Goal: Task Accomplishment & Management: Use online tool/utility

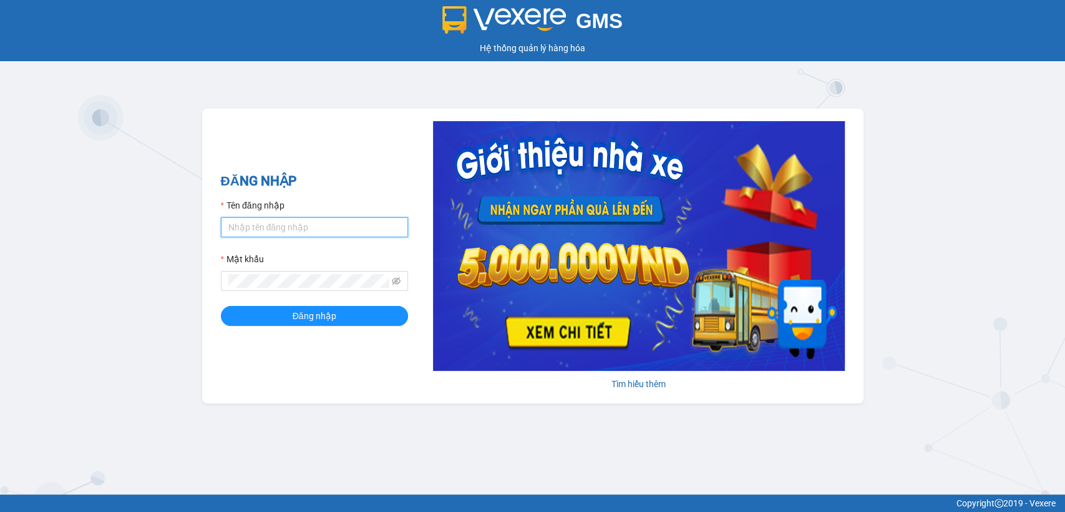
click at [331, 228] on input "Tên đăng nhập" at bounding box center [314, 227] width 187 height 20
type input "thanhttl.thoidai"
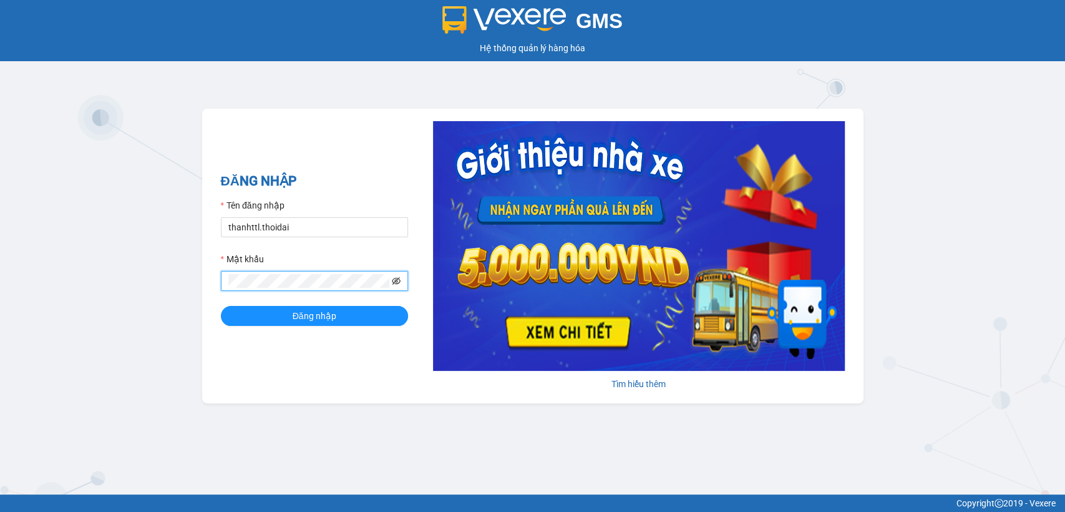
click at [398, 282] on icon "eye-invisible" at bounding box center [396, 280] width 9 height 9
click at [221, 306] on button "Đăng nhập" at bounding box center [314, 316] width 187 height 20
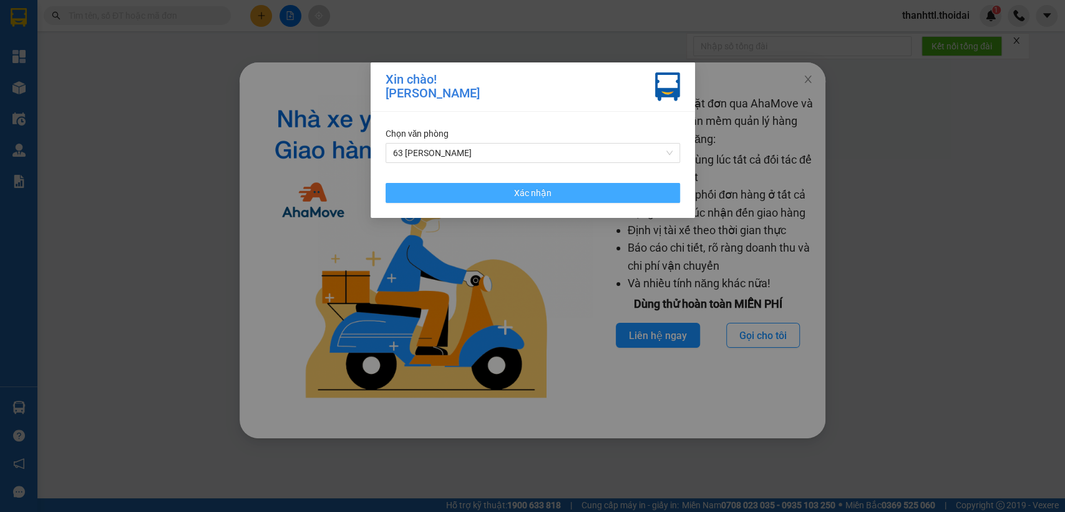
click at [461, 195] on button "Xác nhận" at bounding box center [533, 193] width 295 height 20
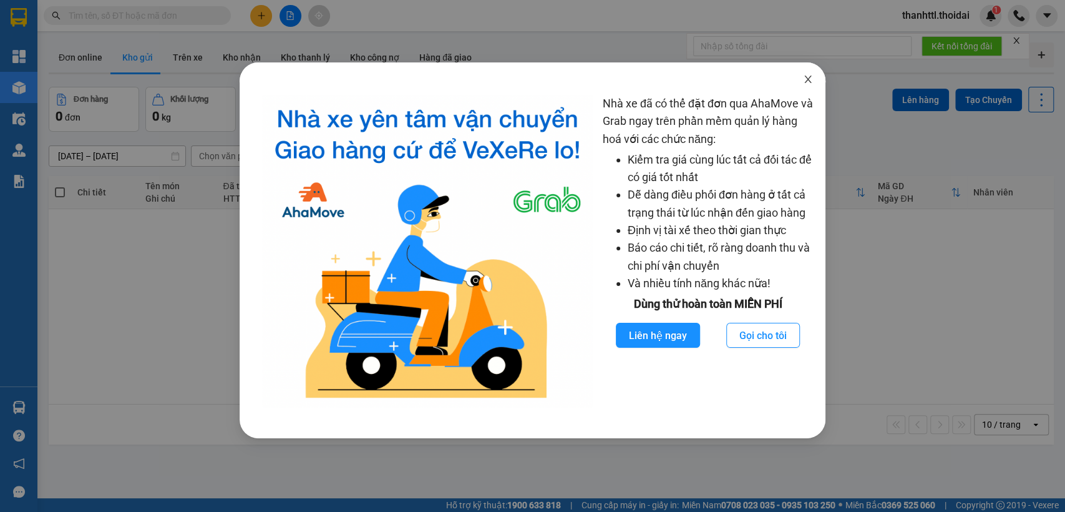
click at [809, 81] on icon "close" at bounding box center [807, 79] width 7 height 7
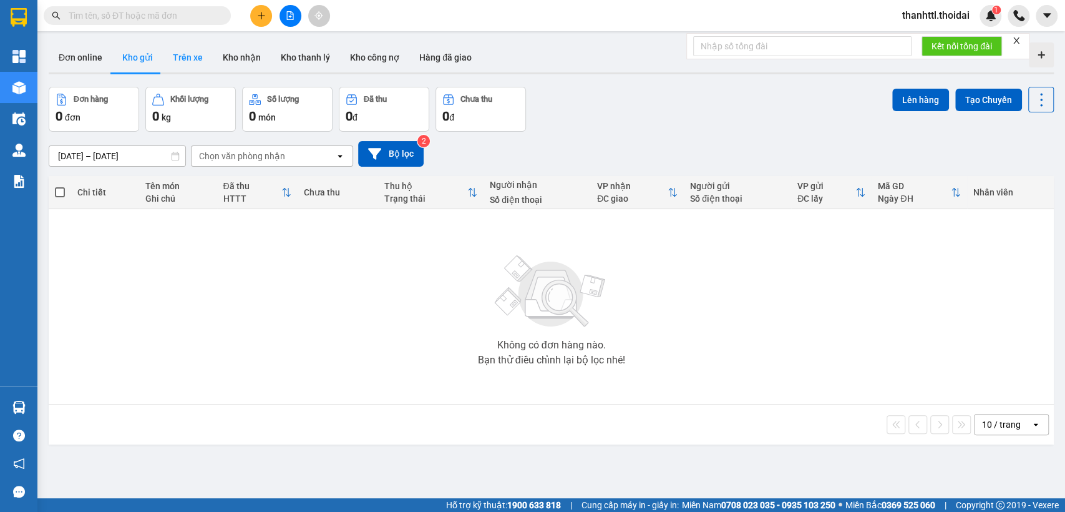
click at [187, 59] on button "Trên xe" at bounding box center [188, 57] width 50 height 30
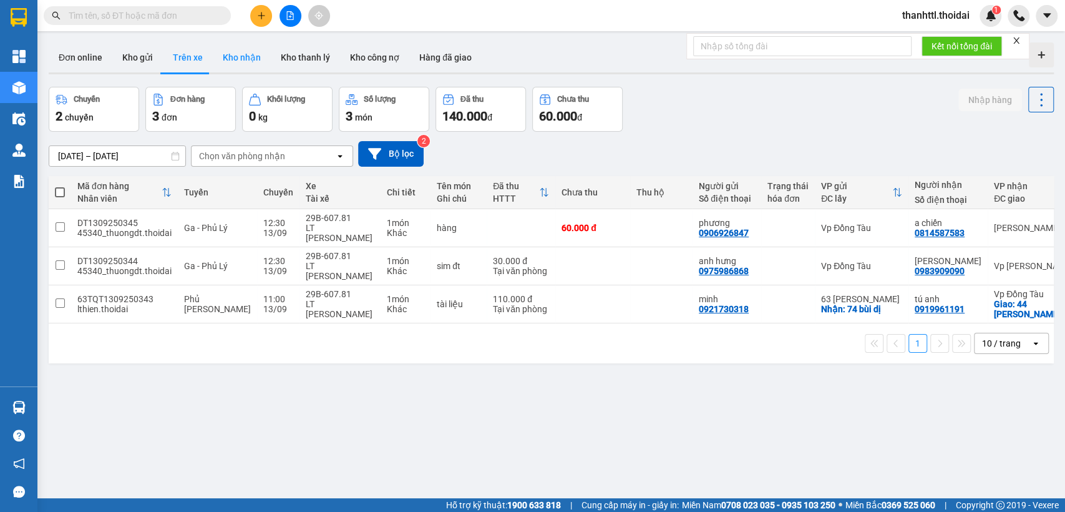
click at [240, 53] on button "Kho nhận" at bounding box center [242, 57] width 58 height 30
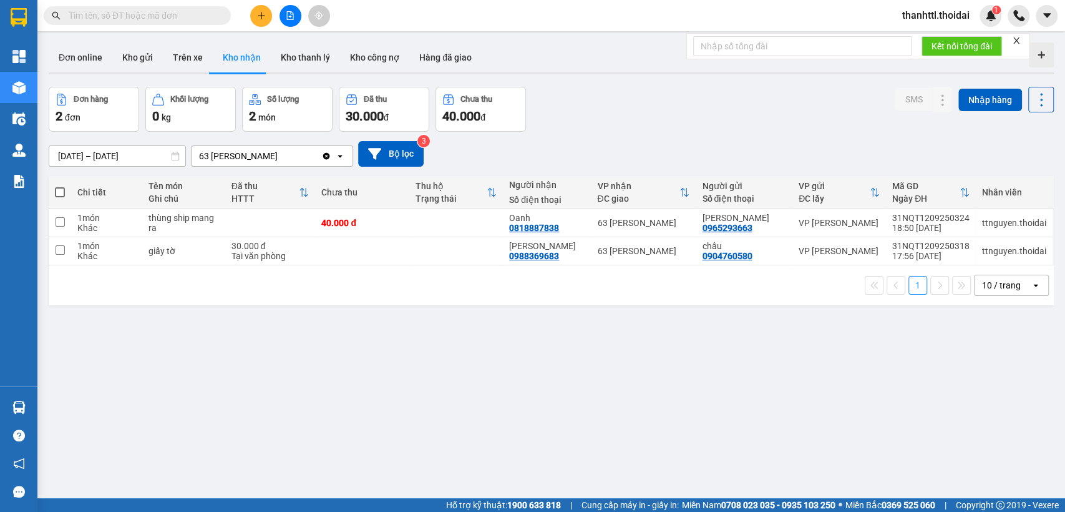
click at [85, 156] on input "[DATE] – [DATE]" at bounding box center [117, 156] width 136 height 20
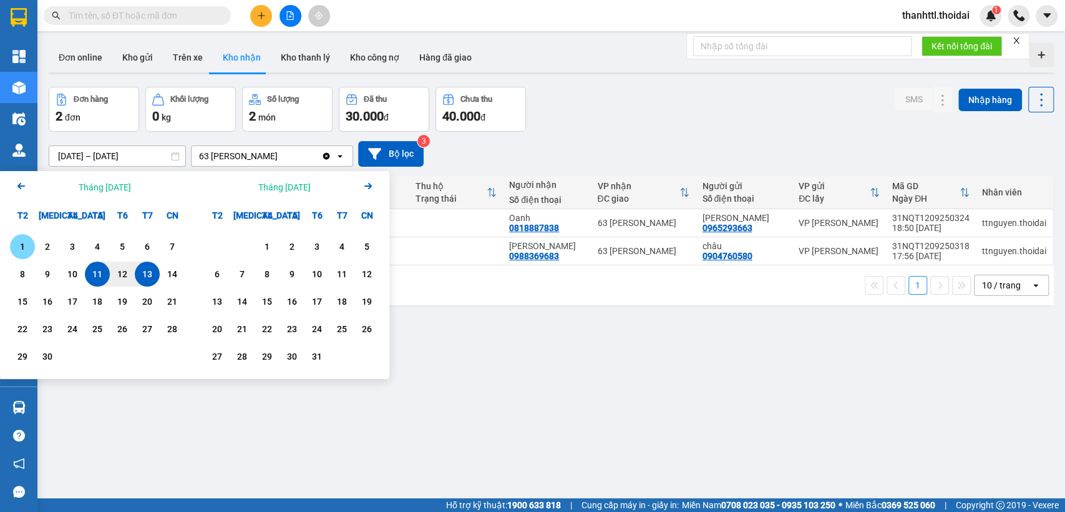
click at [21, 247] on div "1" at bounding box center [22, 246] width 17 height 15
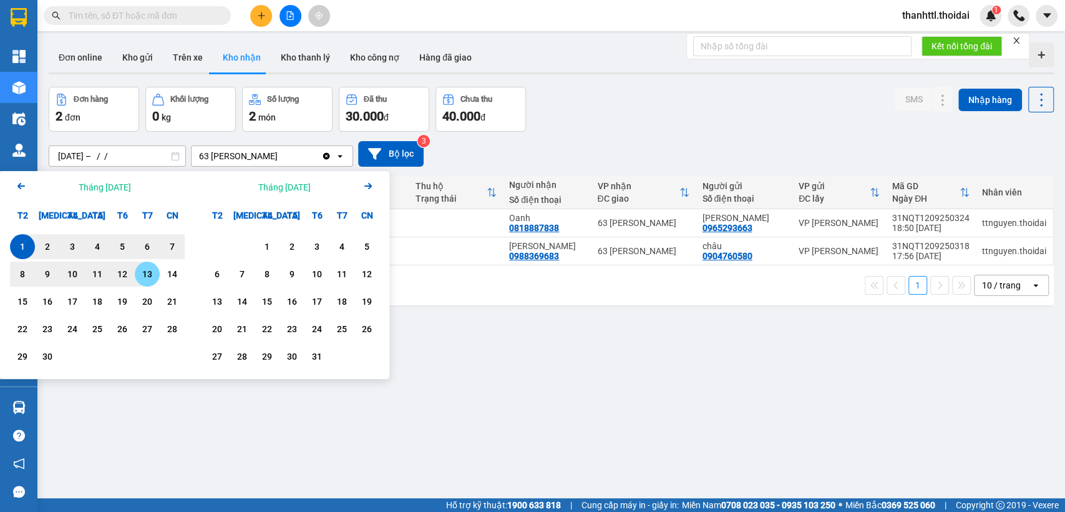
click at [149, 276] on div "13" at bounding box center [147, 273] width 17 height 15
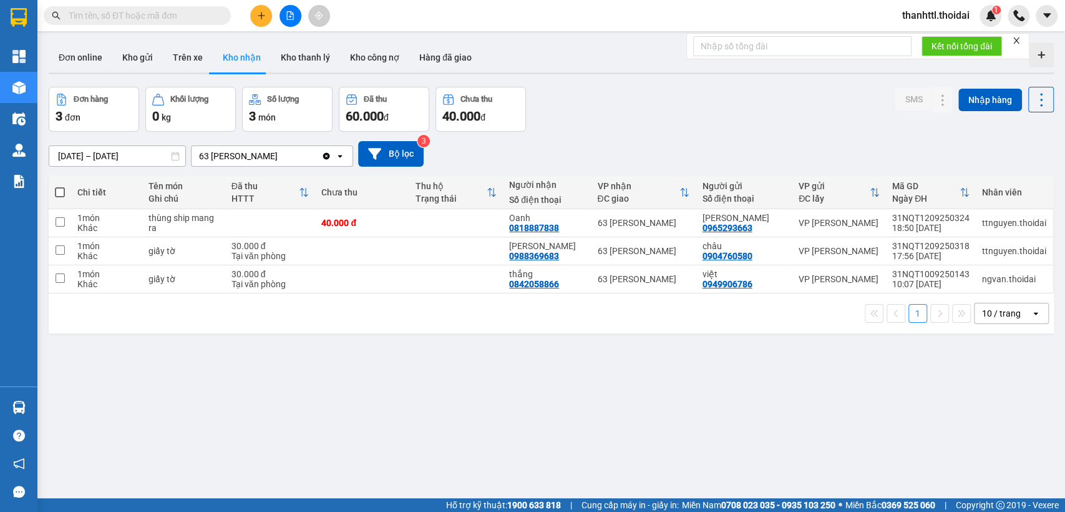
drag, startPoint x: 185, startPoint y: 56, endPoint x: 210, endPoint y: 125, distance: 73.6
click at [186, 64] on button "Trên xe" at bounding box center [188, 57] width 50 height 30
type input "[DATE] – [DATE]"
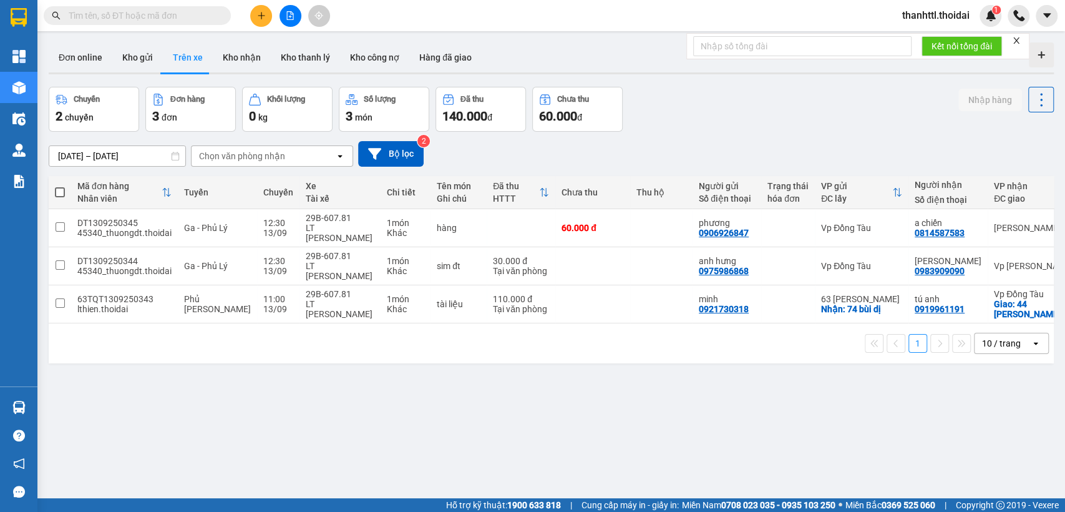
click at [163, 21] on input "text" at bounding box center [142, 16] width 147 height 14
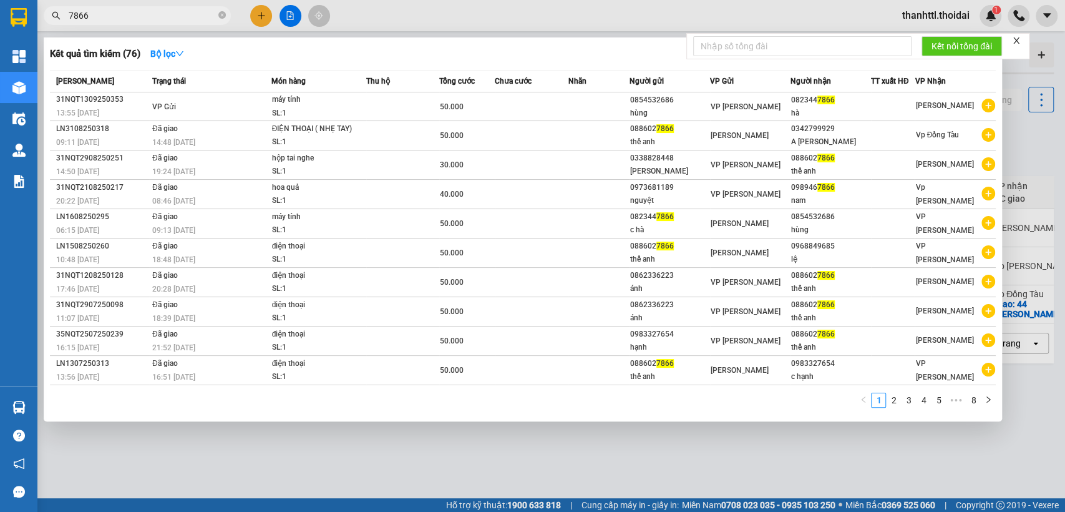
type input "7866"
click at [377, 481] on div at bounding box center [532, 256] width 1065 height 512
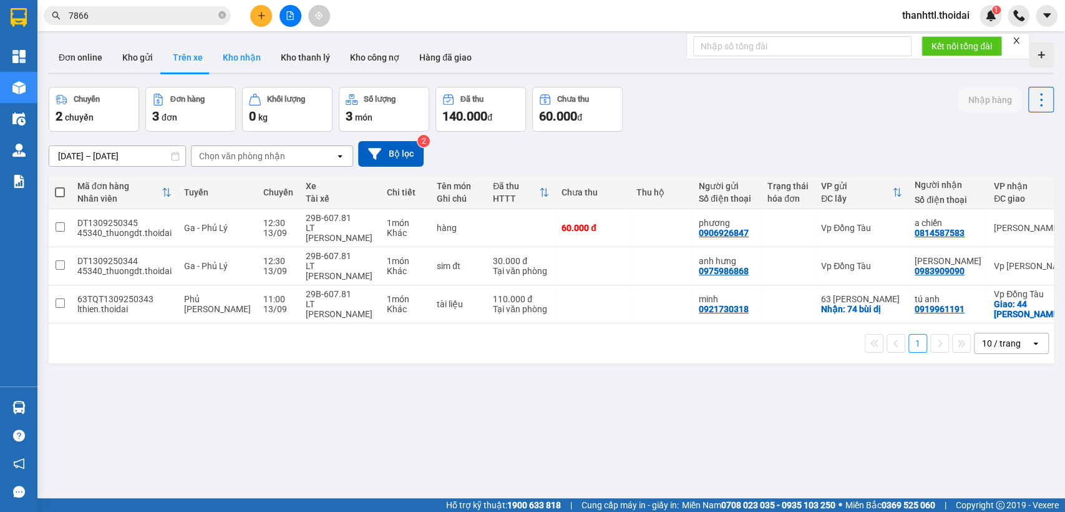
click at [247, 62] on button "Kho nhận" at bounding box center [242, 57] width 58 height 30
type input "01/09/2025 – 13/09/2025"
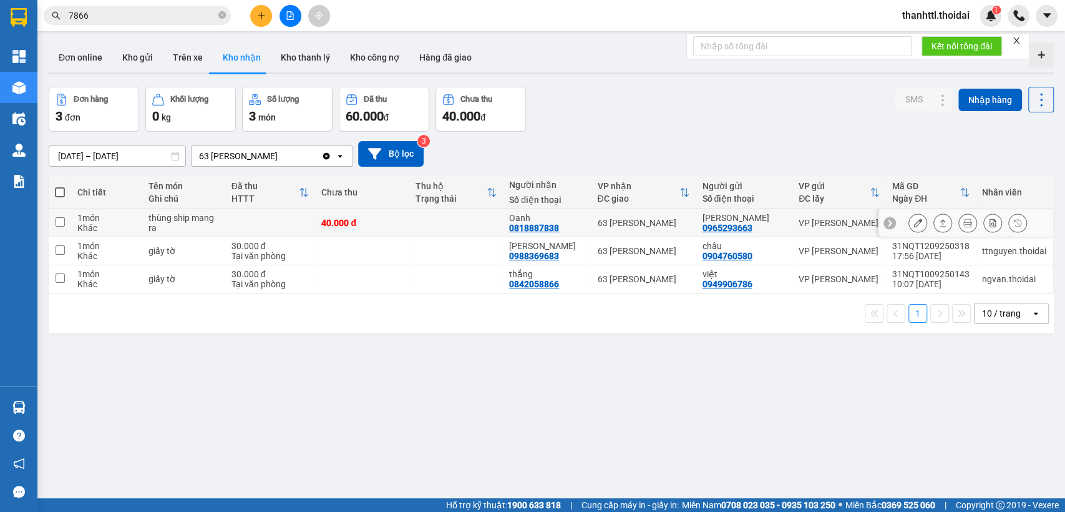
scroll to position [57, 0]
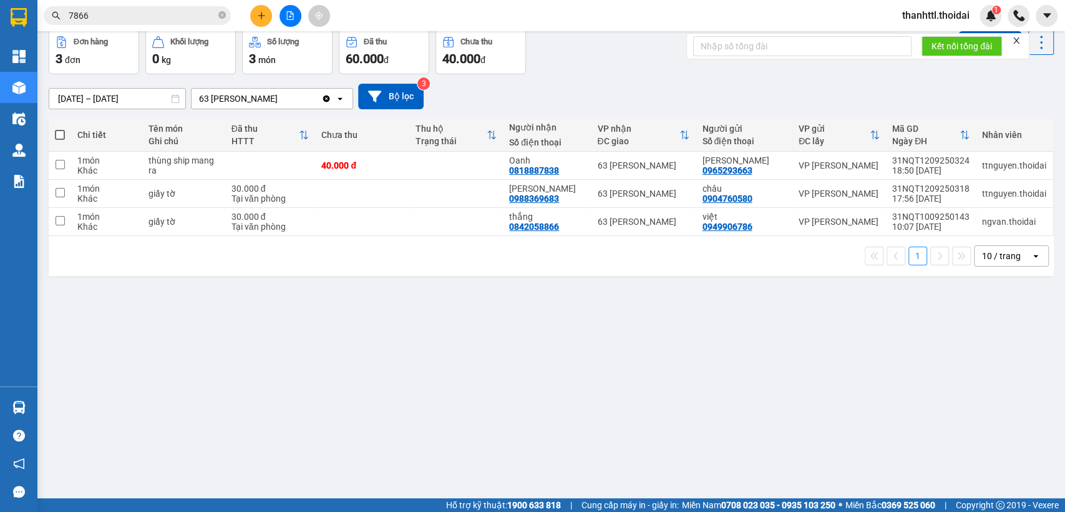
click at [255, 17] on button at bounding box center [261, 16] width 22 height 22
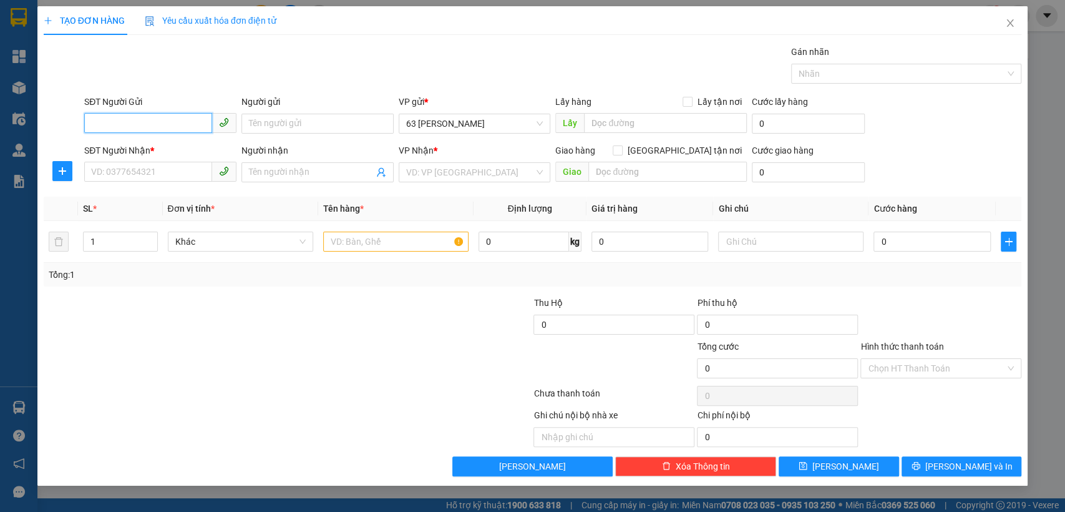
click at [145, 117] on input "SĐT Người Gửi" at bounding box center [148, 123] width 128 height 20
type input "0941326262"
click at [278, 123] on input "Người gửi" at bounding box center [318, 124] width 152 height 20
click at [270, 126] on input "Người gửi" at bounding box center [318, 124] width 152 height 20
click at [265, 122] on input "Người gửi" at bounding box center [318, 124] width 152 height 20
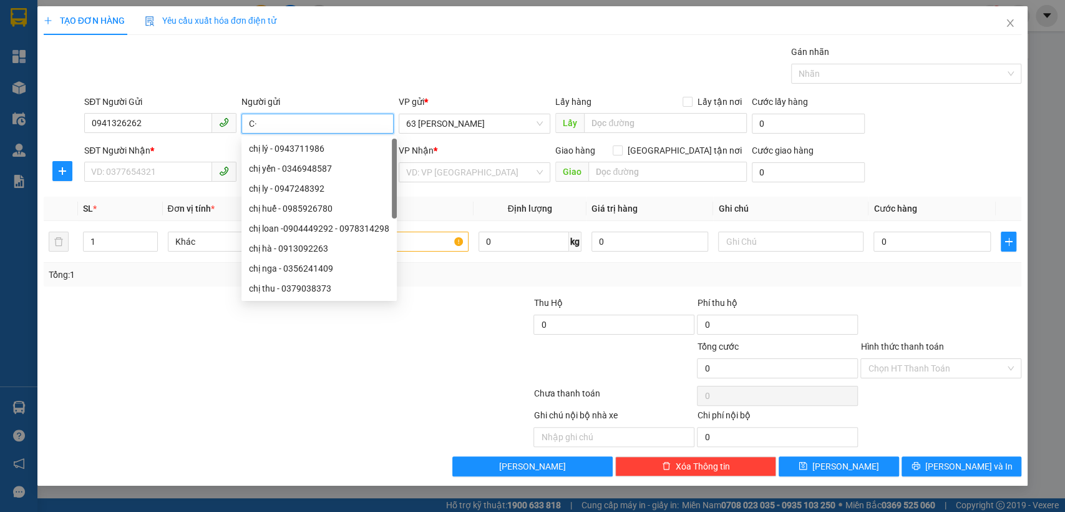
type input "C"
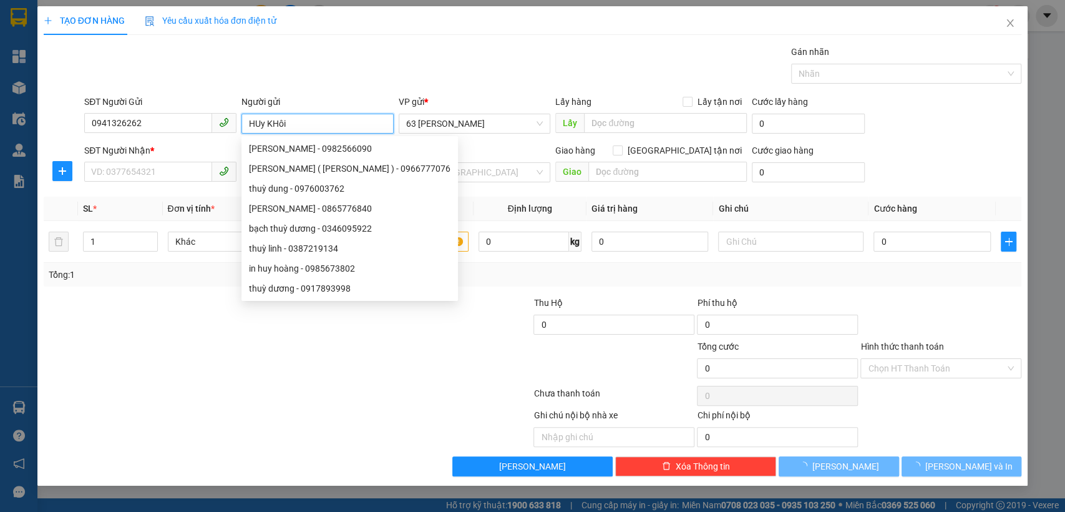
click at [260, 126] on input "HUy KHôi" at bounding box center [318, 124] width 152 height 20
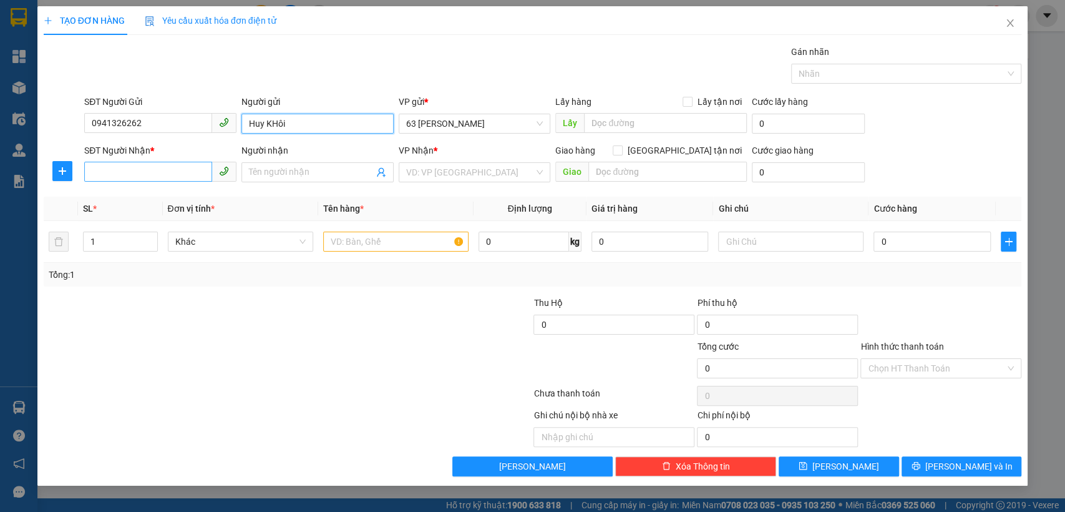
type input "Huy KHôi"
click at [172, 174] on input "SĐT Người Nhận *" at bounding box center [148, 172] width 128 height 20
type input "0941326262"
click at [270, 171] on input "Người nhận" at bounding box center [311, 172] width 125 height 14
type input "Huy KHôi"
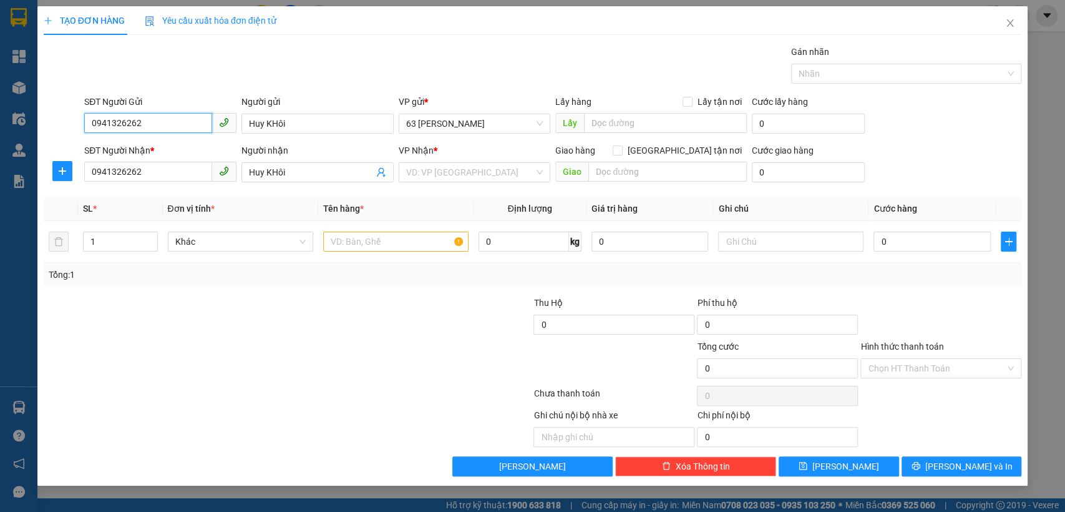
drag, startPoint x: 145, startPoint y: 126, endPoint x: 66, endPoint y: 138, distance: 80.8
click at [67, 138] on div "SĐT Người Gửi 0941326262 0941326262 Người gửi Huy KHôi VP gửi * 63 Trần Quang T…" at bounding box center [532, 117] width 981 height 44
type input "0919981871"
drag, startPoint x: 300, startPoint y: 126, endPoint x: 233, endPoint y: 134, distance: 67.2
click at [233, 134] on div "SĐT Người Gửi 0919981871 Người gửi Huy KHôi Huy KHôi VP gửi * 63 Trần Quang Tặn…" at bounding box center [553, 117] width 942 height 44
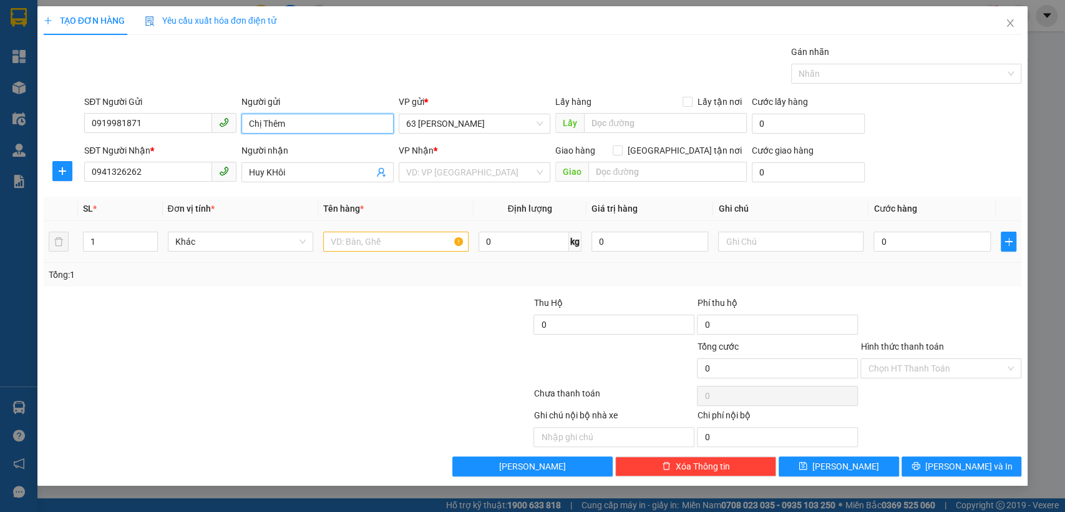
type input "Chị Thêm"
click at [386, 241] on input "text" at bounding box center [395, 242] width 145 height 20
type input "5 gói hàng"
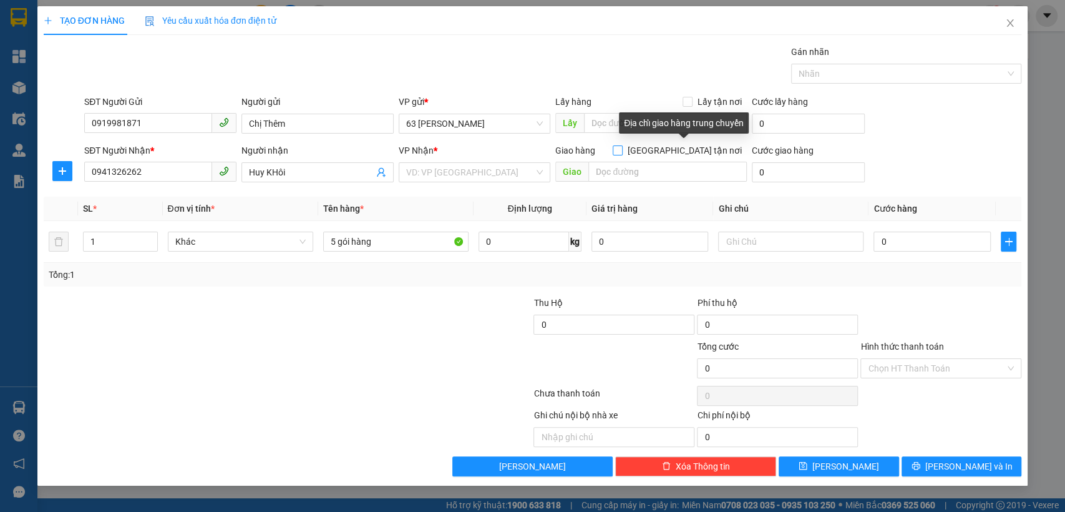
click at [622, 146] on input "Giao tận nơi" at bounding box center [617, 149] width 9 height 9
checkbox input "true"
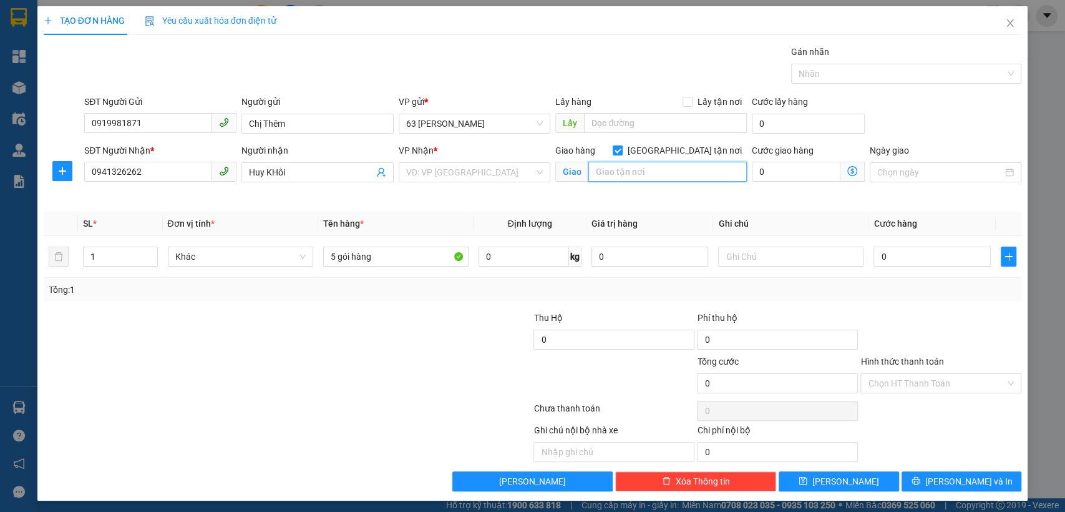
click at [644, 176] on input "text" at bounding box center [667, 172] width 159 height 20
type input "Cv Hoà Bình"
click at [425, 173] on input "search" at bounding box center [470, 172] width 129 height 19
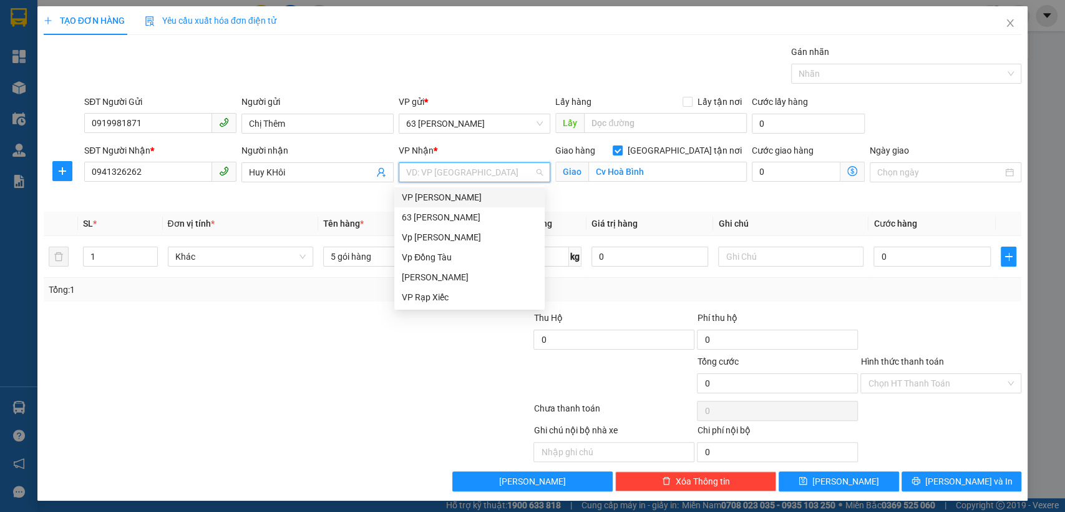
click at [443, 199] on div "VP [PERSON_NAME]" at bounding box center [469, 197] width 135 height 14
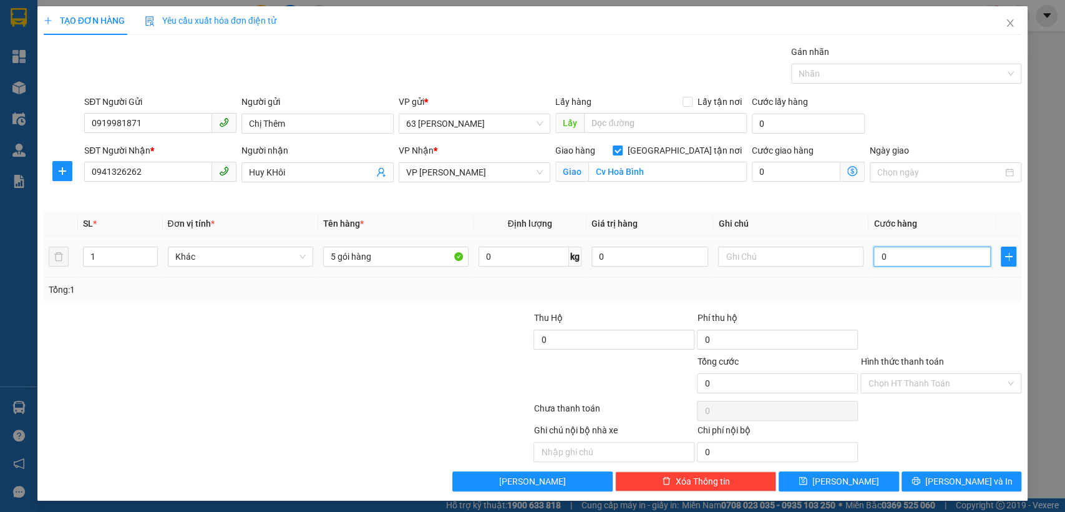
click at [897, 255] on input "0" at bounding box center [932, 256] width 117 height 20
type input "1"
type input "12"
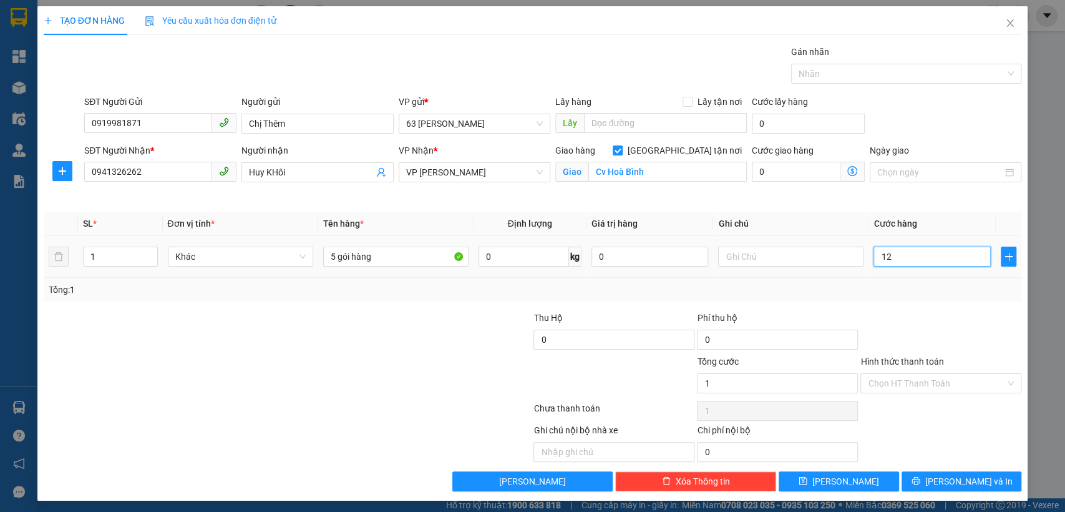
type input "12"
type input "120"
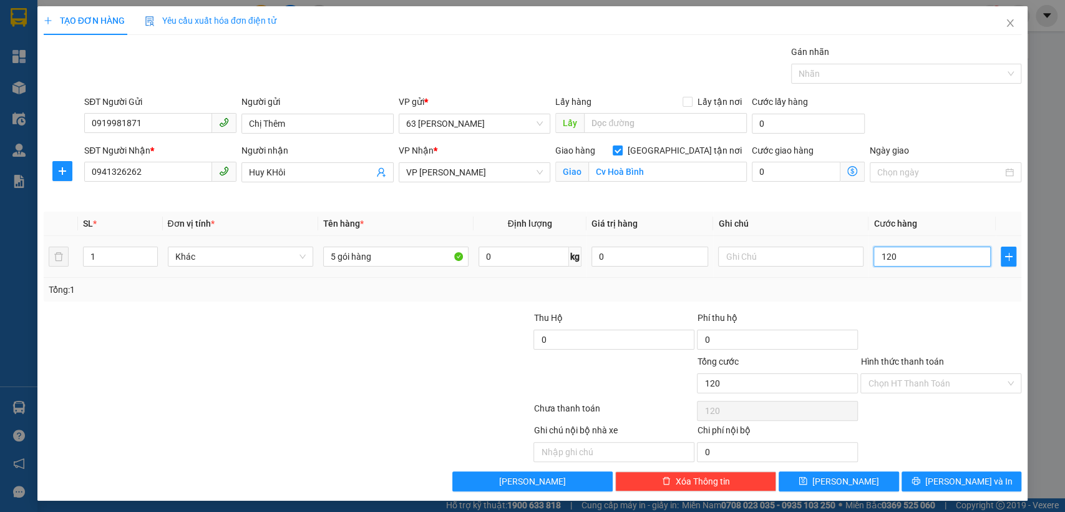
type input "1.200"
type input "12.000"
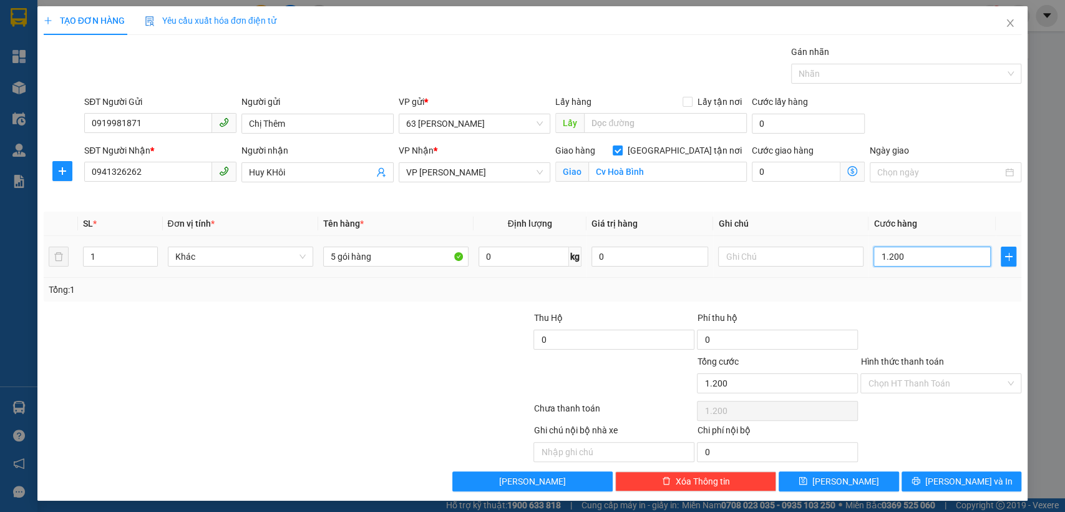
type input "12.000"
type input "120.000"
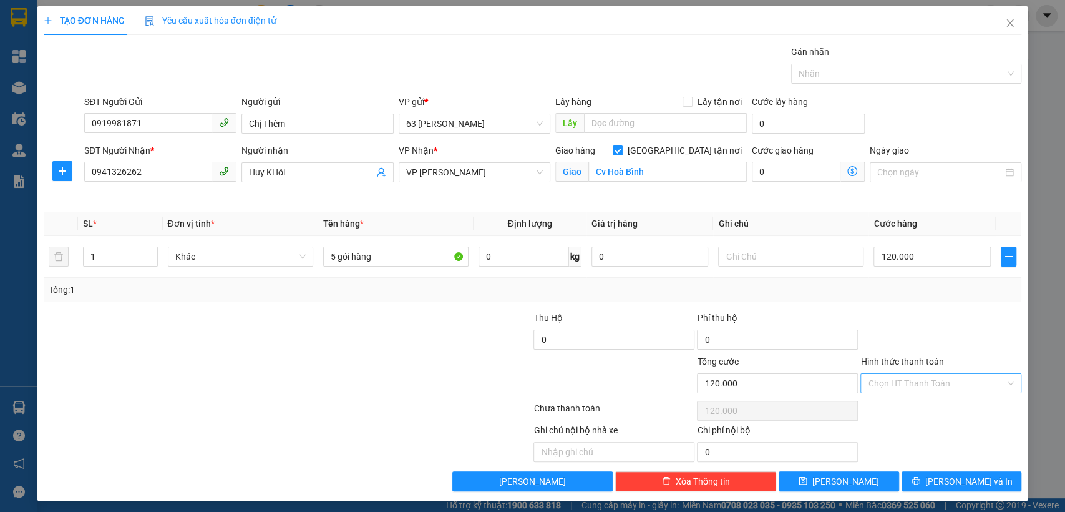
click at [887, 383] on input "Hình thức thanh toán" at bounding box center [936, 383] width 137 height 19
click at [885, 409] on div "Tại văn phòng" at bounding box center [932, 408] width 144 height 14
type input "0"
type input "120.000"
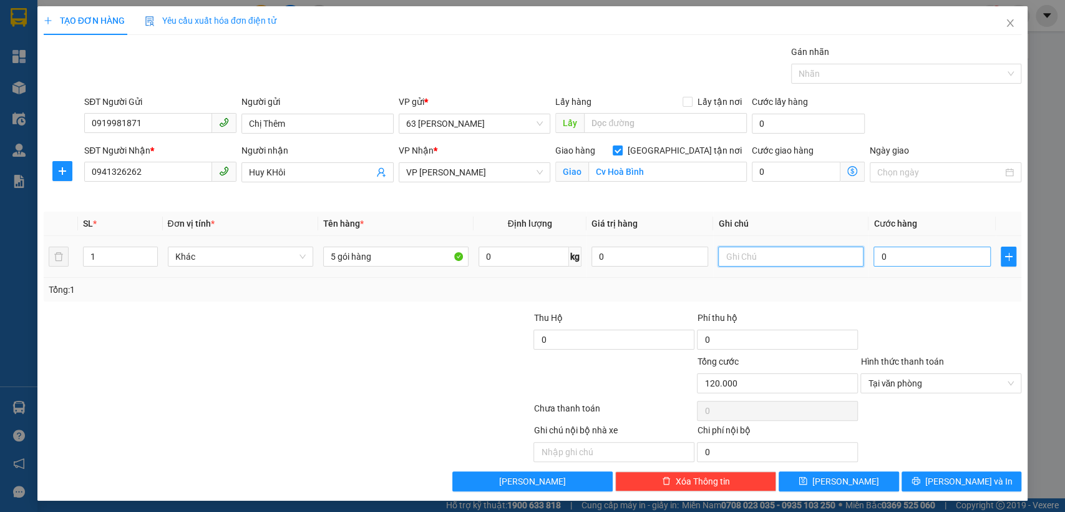
type input "0"
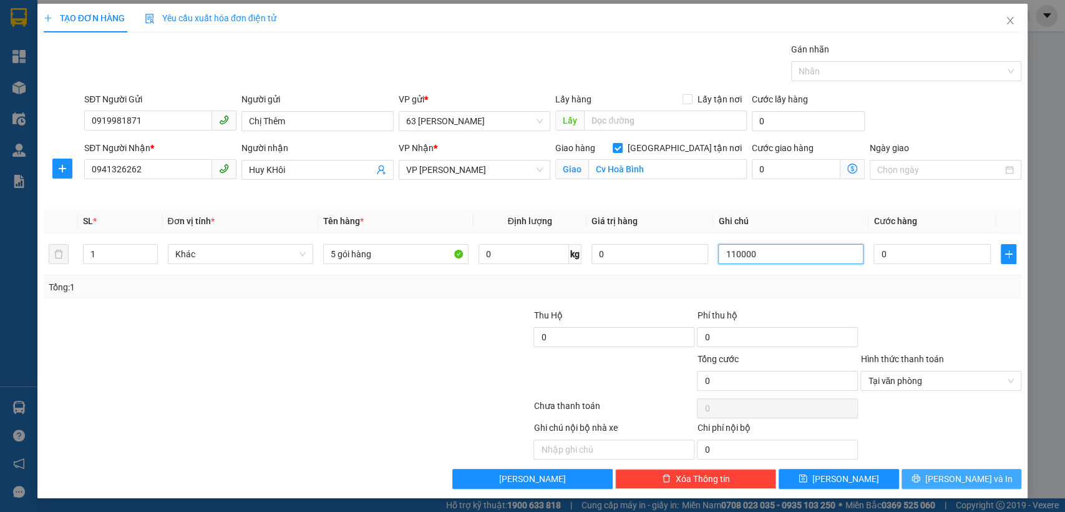
type input "110000"
click at [925, 479] on button "Lưu và In" at bounding box center [962, 479] width 120 height 20
click at [905, 260] on input "0" at bounding box center [932, 254] width 117 height 20
type input "1"
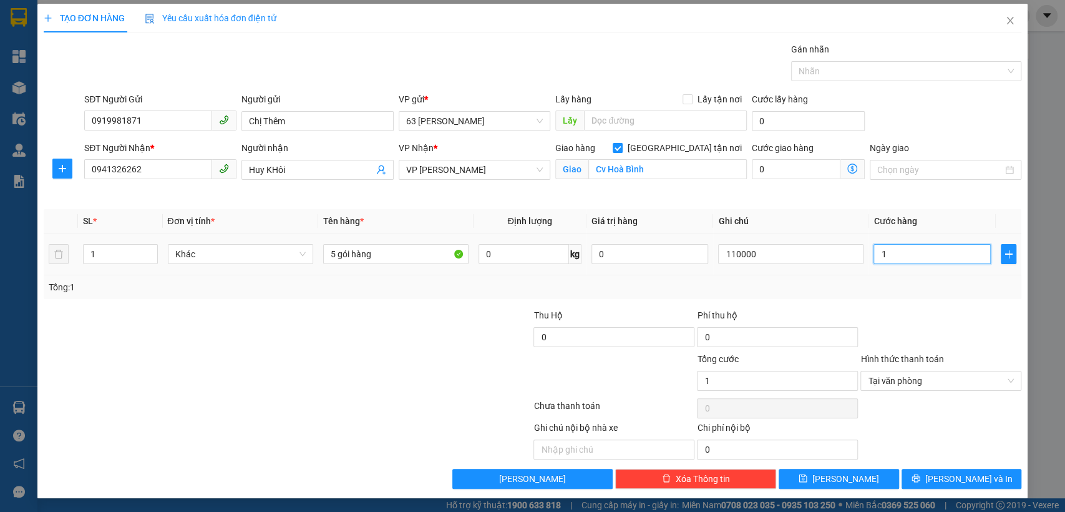
type input "11"
type input "110"
type input "1.100"
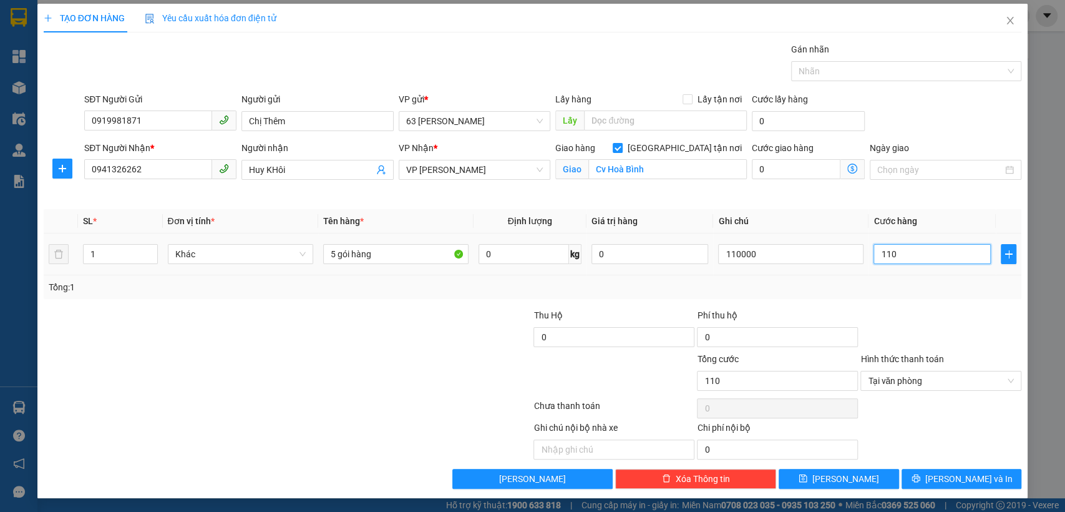
type input "1.100"
type input "11.000"
type input "110.000"
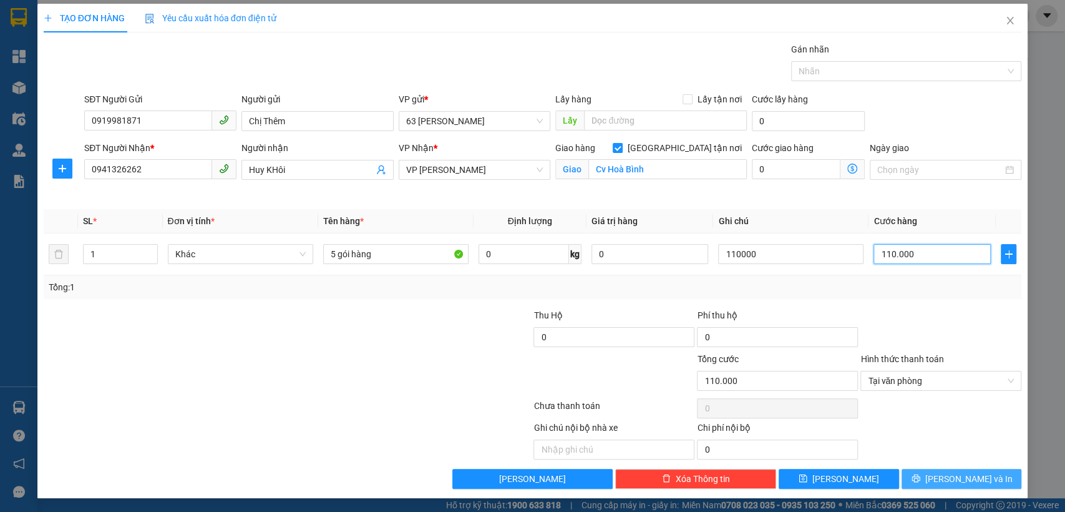
type input "110.000"
click at [924, 479] on button "Lưu và In" at bounding box center [962, 479] width 120 height 20
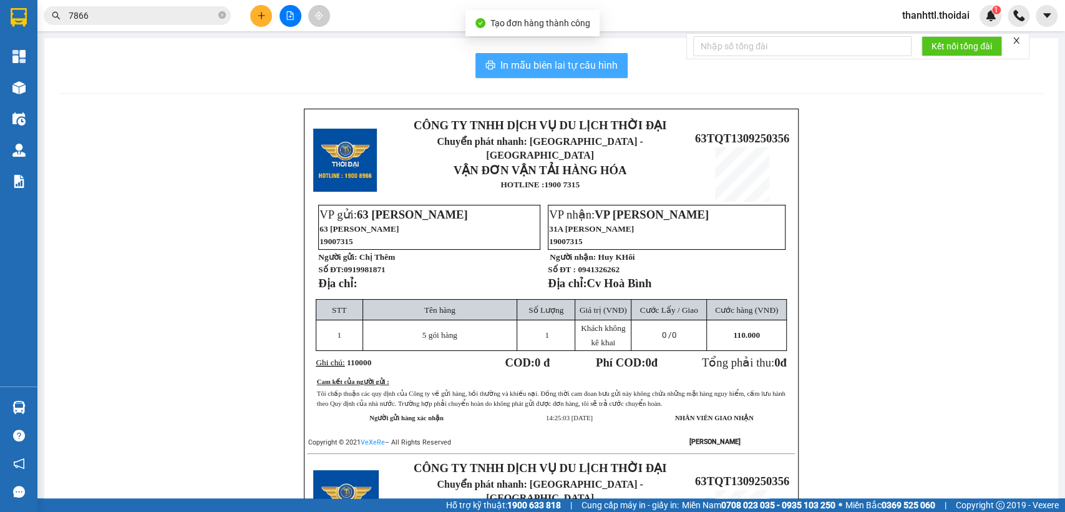
click at [565, 65] on span "In mẫu biên lai tự cấu hình" at bounding box center [558, 65] width 117 height 16
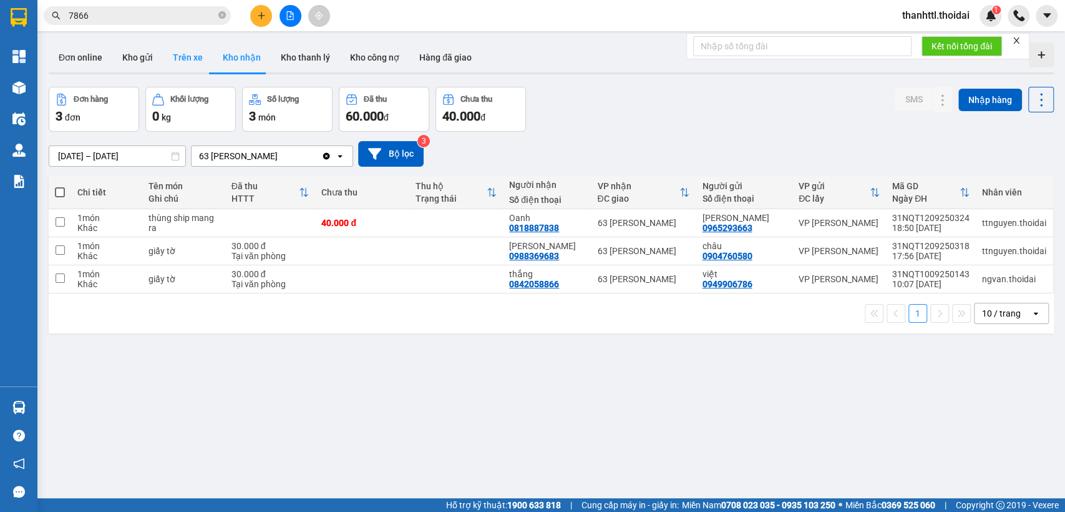
click at [180, 54] on button "Trên xe" at bounding box center [188, 57] width 50 height 30
type input "[DATE] – [DATE]"
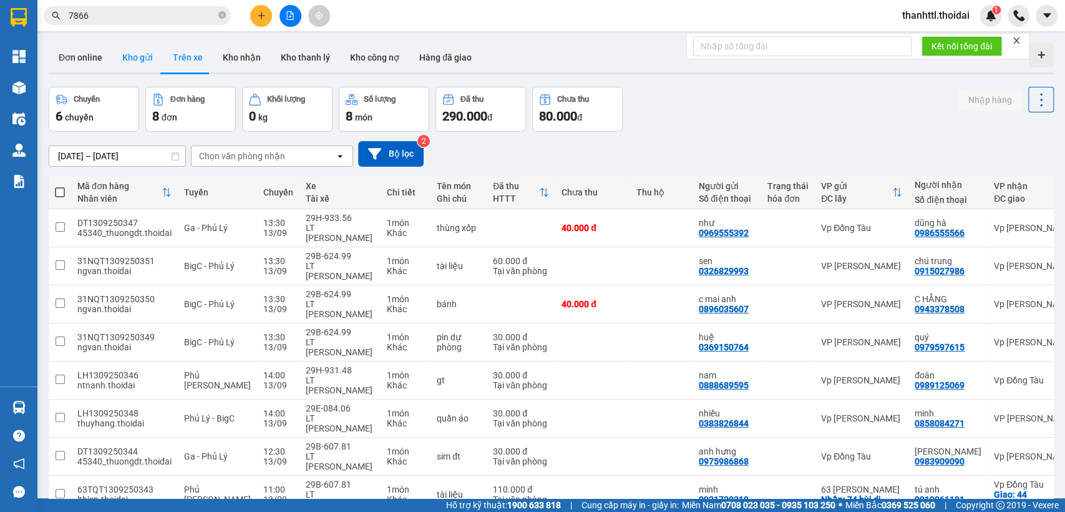
click at [135, 65] on button "Kho gửi" at bounding box center [137, 57] width 51 height 30
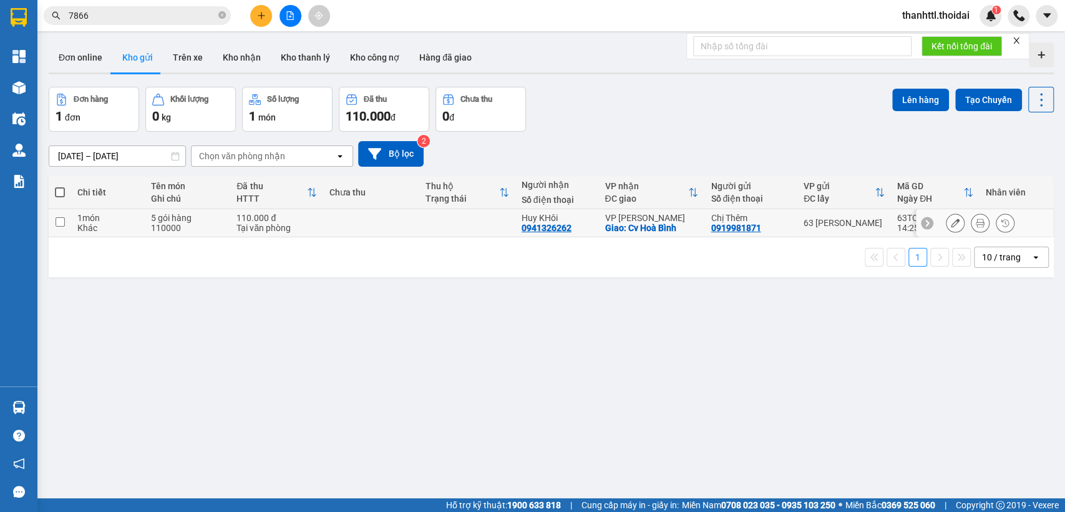
click at [951, 223] on icon at bounding box center [955, 222] width 9 height 9
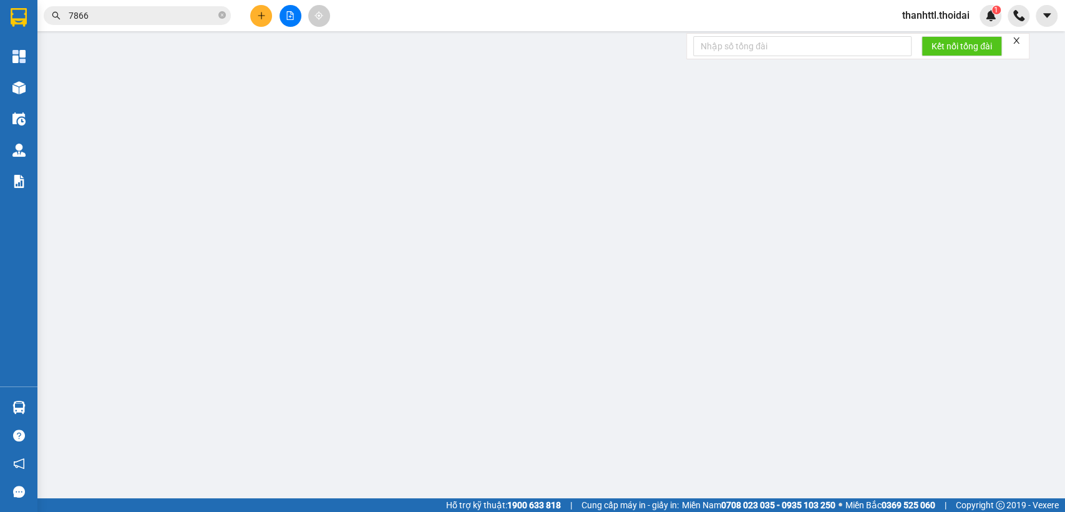
type input "0919981871"
type input "Chị Thêm"
type input "0941326262"
type input "Huy KHôi"
checkbox input "true"
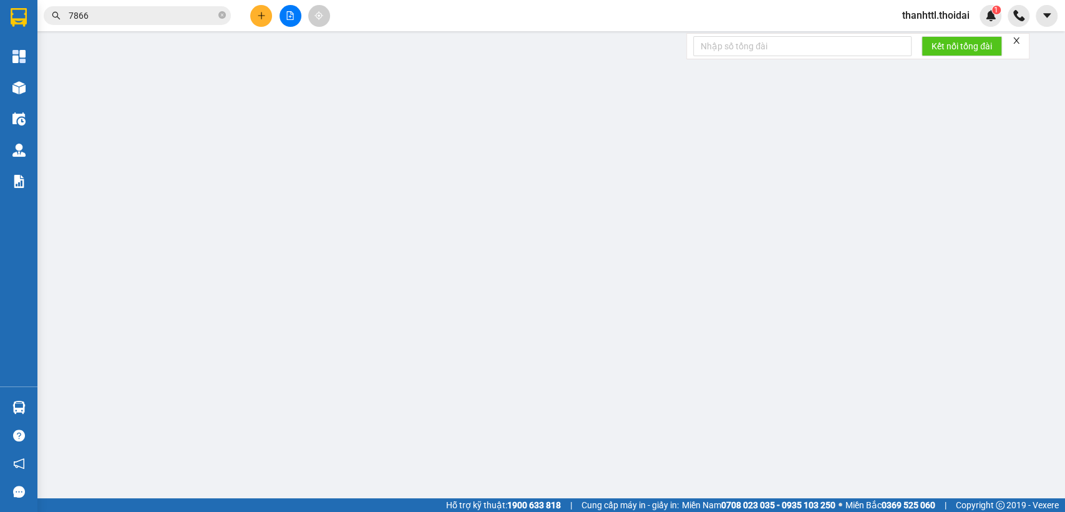
type input "Cv Hoà Bình"
type input "110.000"
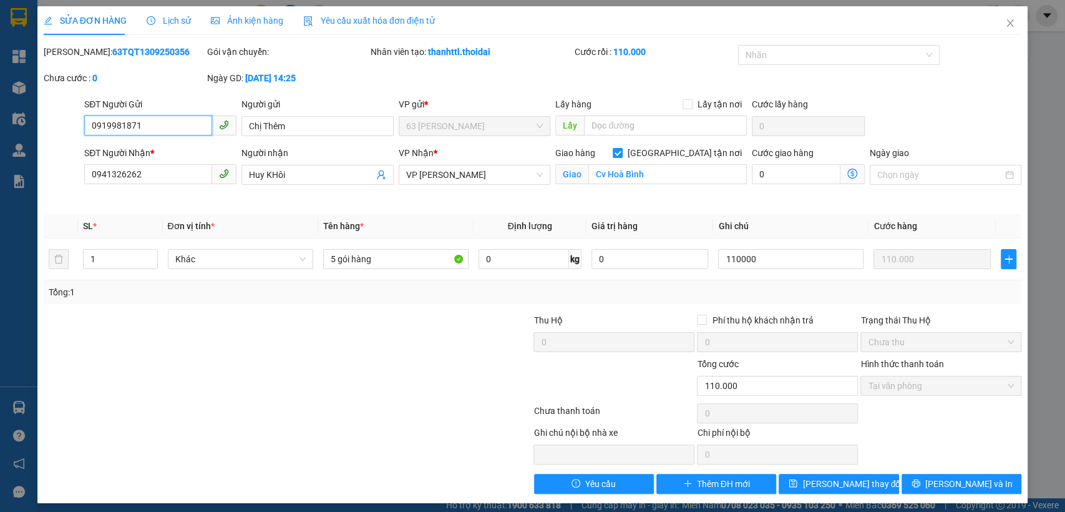
scroll to position [5, 0]
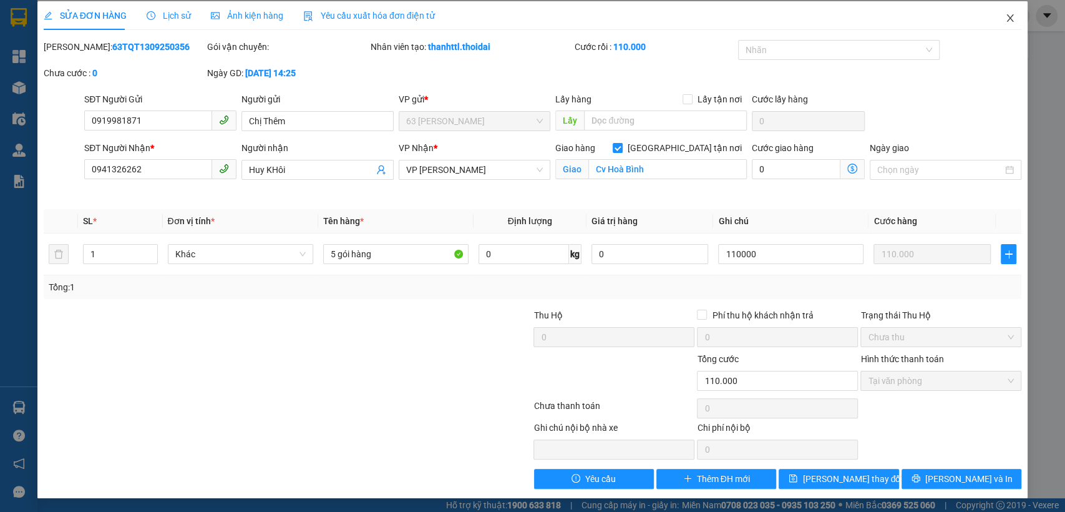
click at [1005, 20] on icon "close" at bounding box center [1010, 18] width 10 height 10
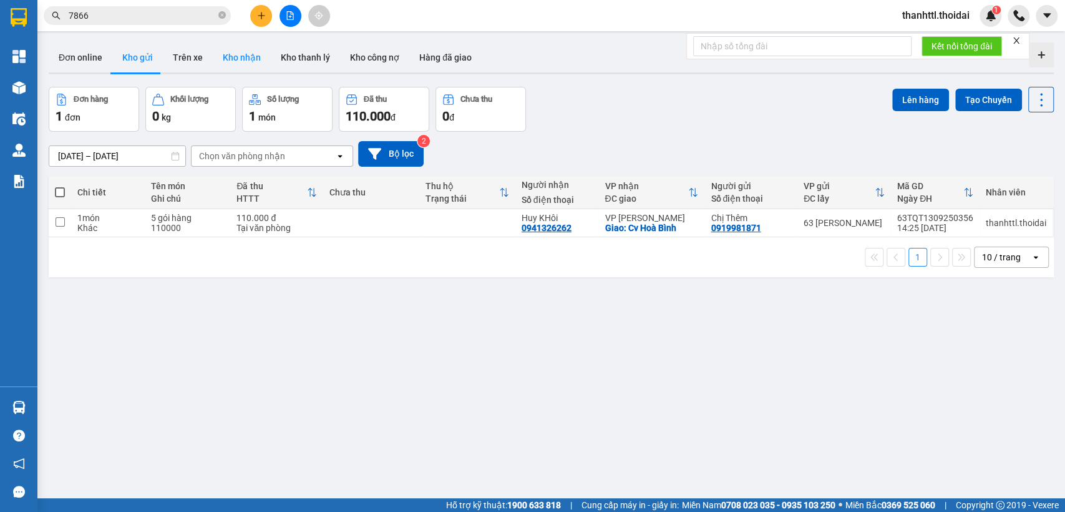
click at [238, 58] on button "Kho nhận" at bounding box center [242, 57] width 58 height 30
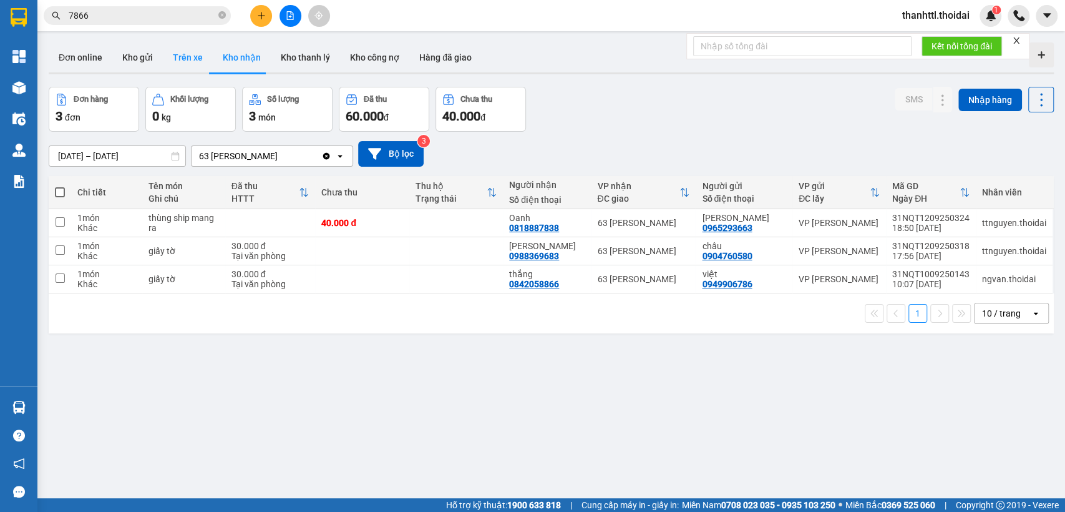
click at [184, 56] on button "Trên xe" at bounding box center [188, 57] width 50 height 30
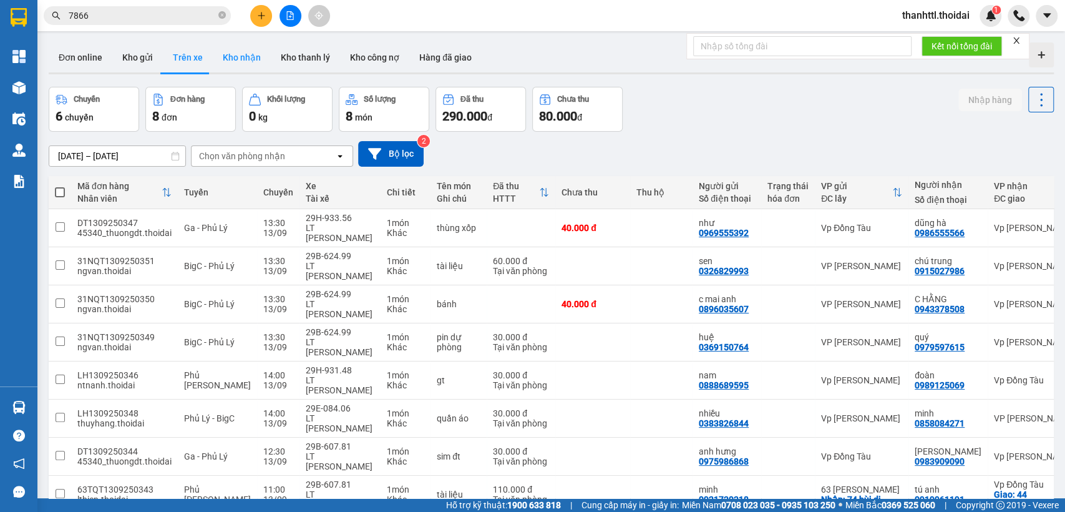
click at [245, 57] on button "Kho nhận" at bounding box center [242, 57] width 58 height 30
type input "01/09/2025 – 13/09/2025"
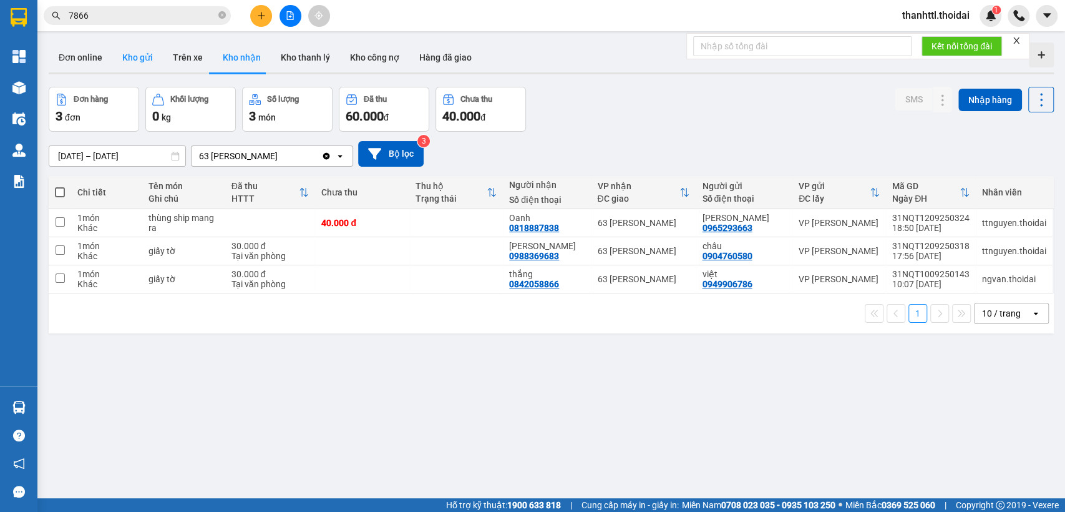
click at [140, 59] on button "Kho gửi" at bounding box center [137, 57] width 51 height 30
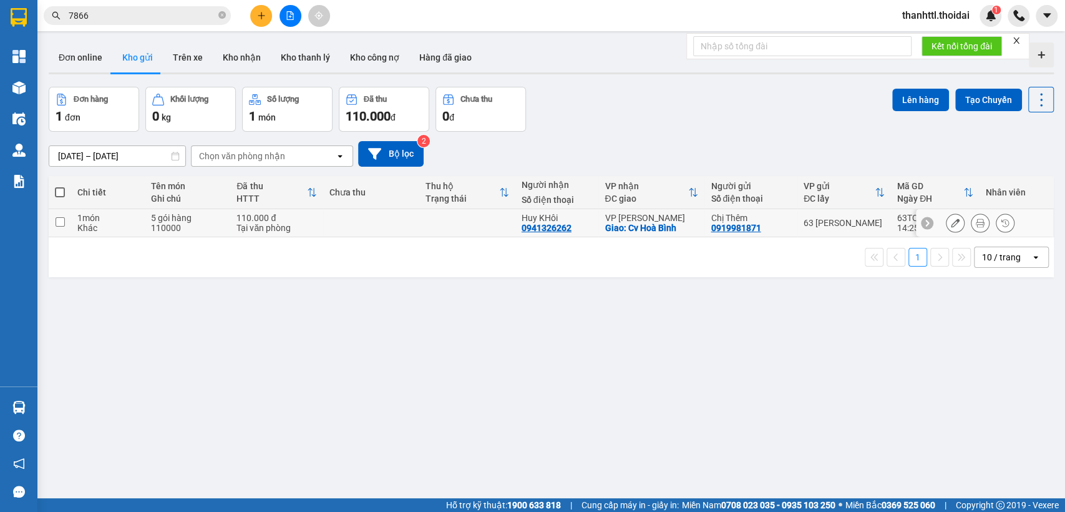
click at [56, 220] on input "checkbox" at bounding box center [60, 221] width 9 height 9
checkbox input "true"
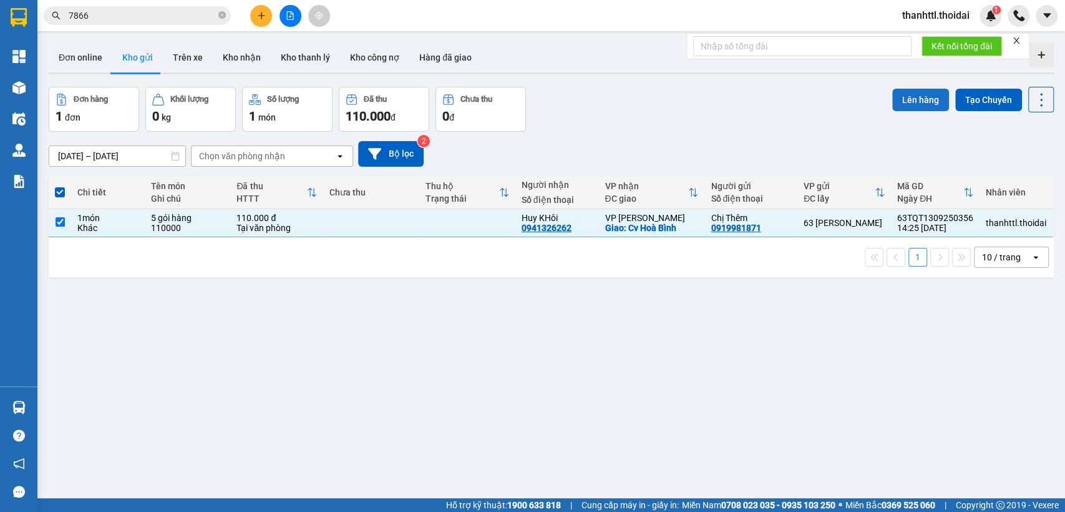
click at [899, 104] on button "Lên hàng" at bounding box center [920, 100] width 57 height 22
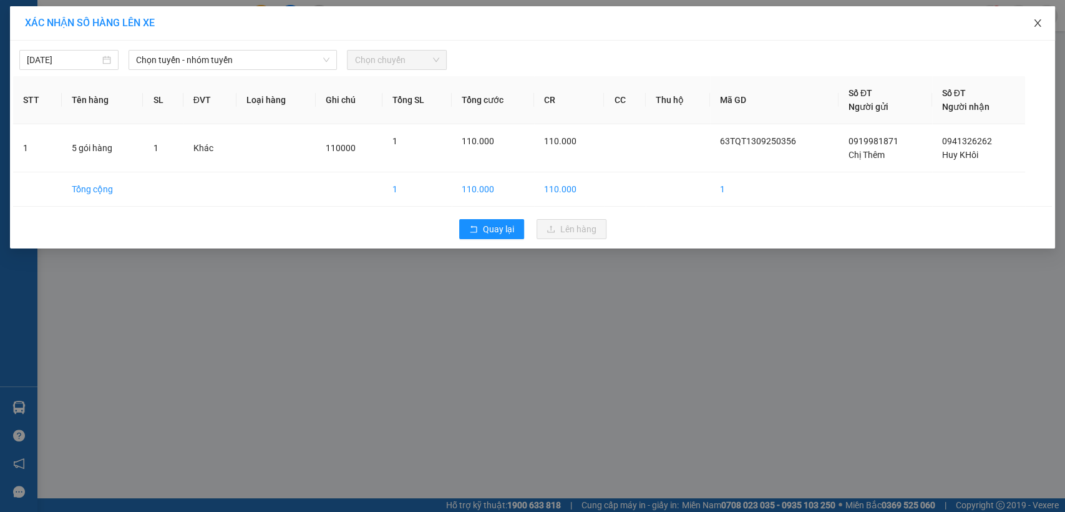
click at [1038, 21] on icon "close" at bounding box center [1037, 22] width 7 height 7
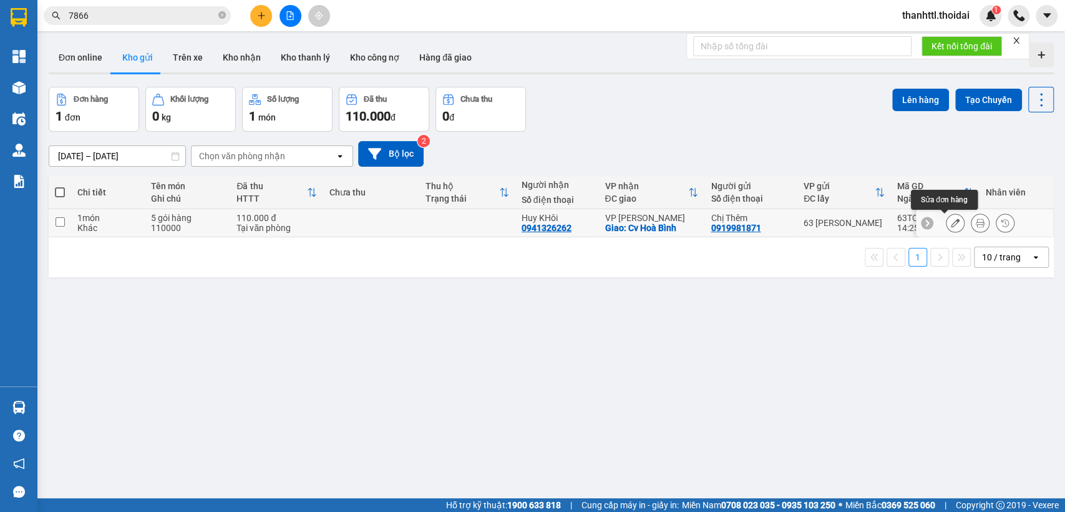
click at [947, 222] on button at bounding box center [955, 223] width 17 height 22
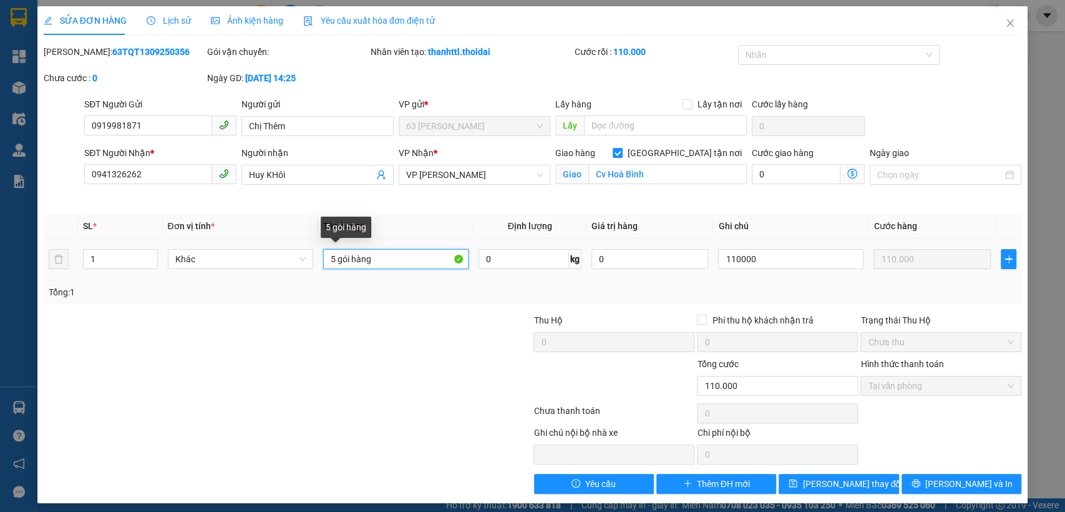
click at [384, 263] on input "5 gói hàng" at bounding box center [395, 259] width 145 height 20
click at [1005, 24] on span "Close" at bounding box center [1010, 23] width 35 height 35
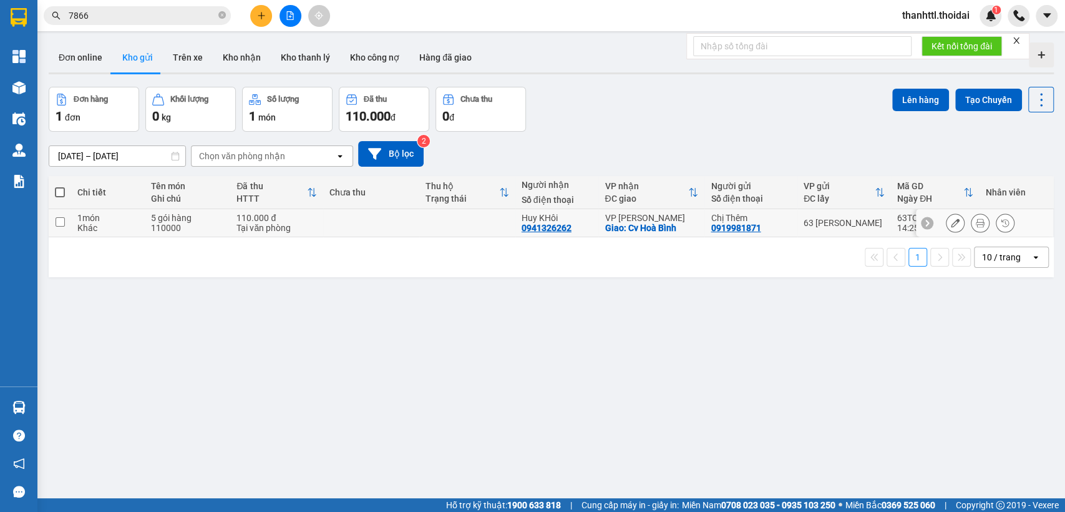
click at [62, 223] on input "checkbox" at bounding box center [60, 221] width 9 height 9
checkbox input "true"
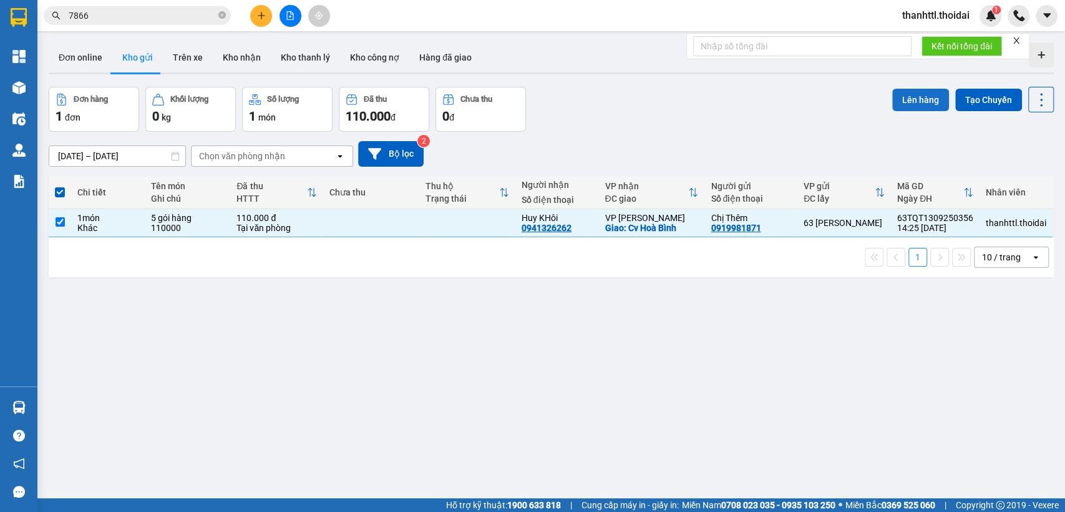
click at [914, 99] on button "Lên hàng" at bounding box center [920, 100] width 57 height 22
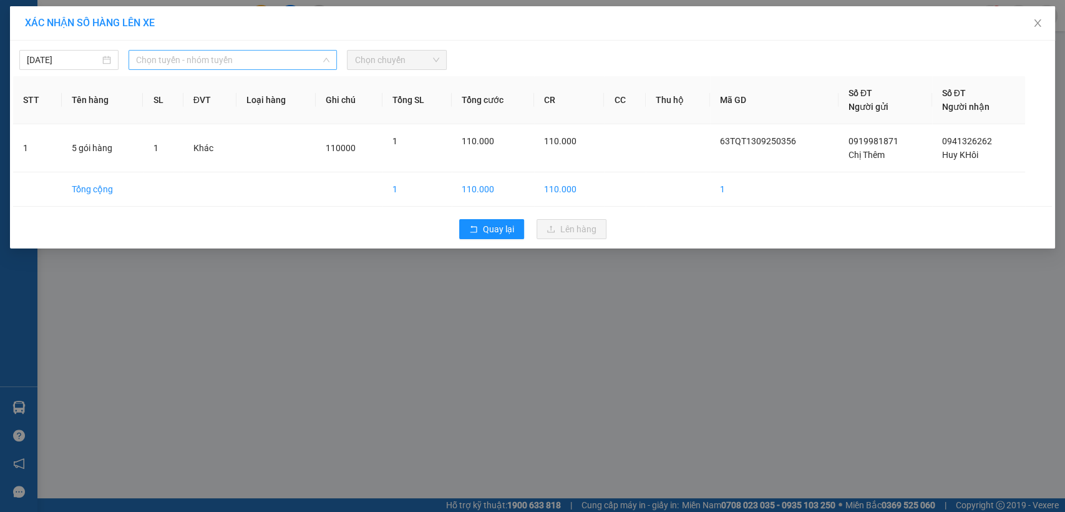
click at [225, 61] on span "Chọn tuyến - nhóm tuyến" at bounding box center [232, 60] width 193 height 19
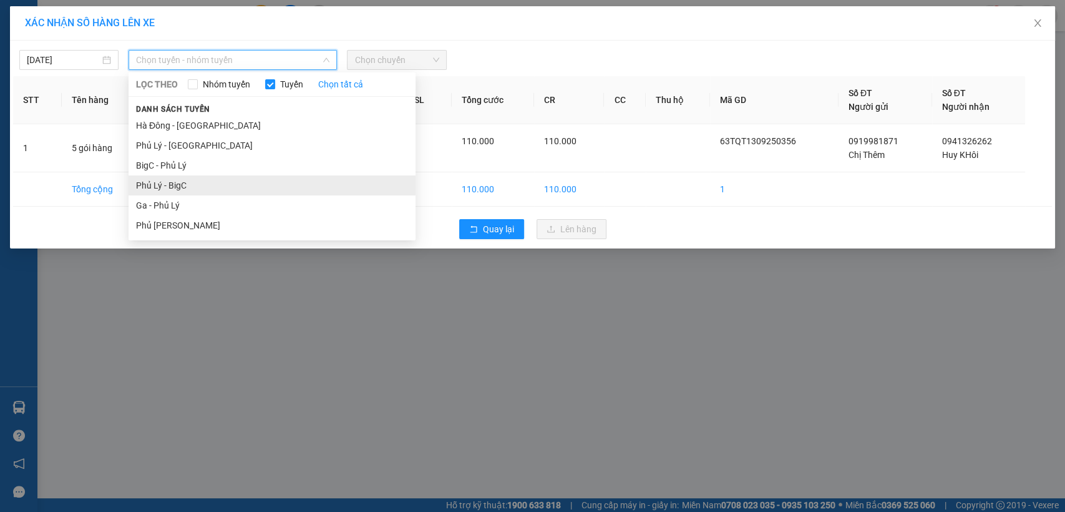
click at [179, 188] on li "Phủ Lý - BigC" at bounding box center [272, 185] width 287 height 20
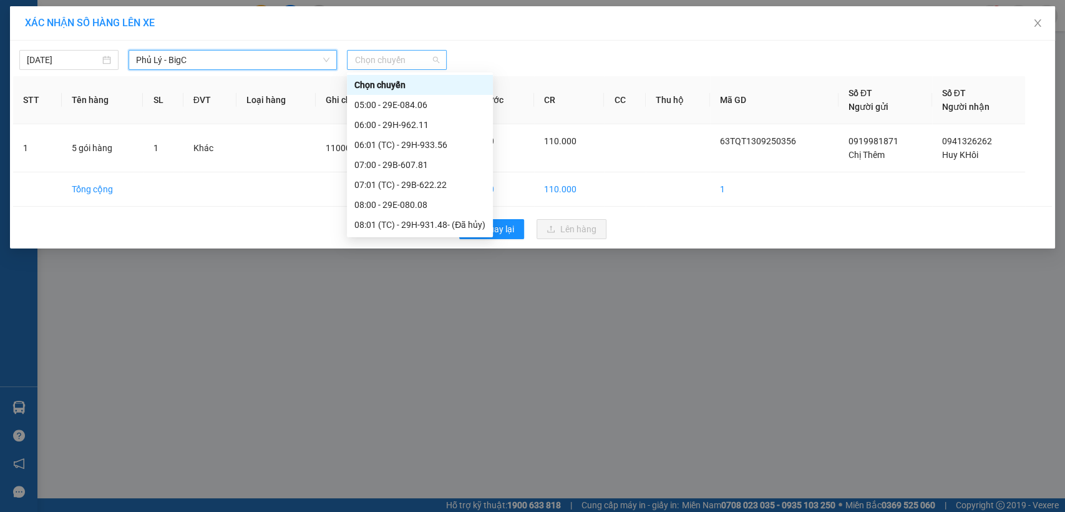
click at [394, 56] on span "Chọn chuyến" at bounding box center [396, 60] width 84 height 19
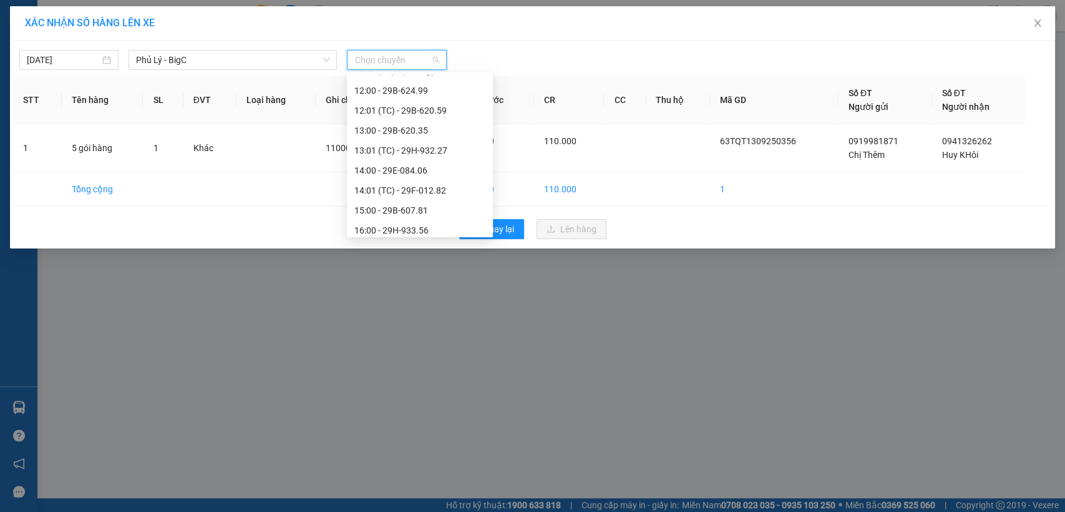
scroll to position [236, 0]
click at [406, 208] on div "15:00 - 29B-607.81" at bounding box center [419, 209] width 131 height 14
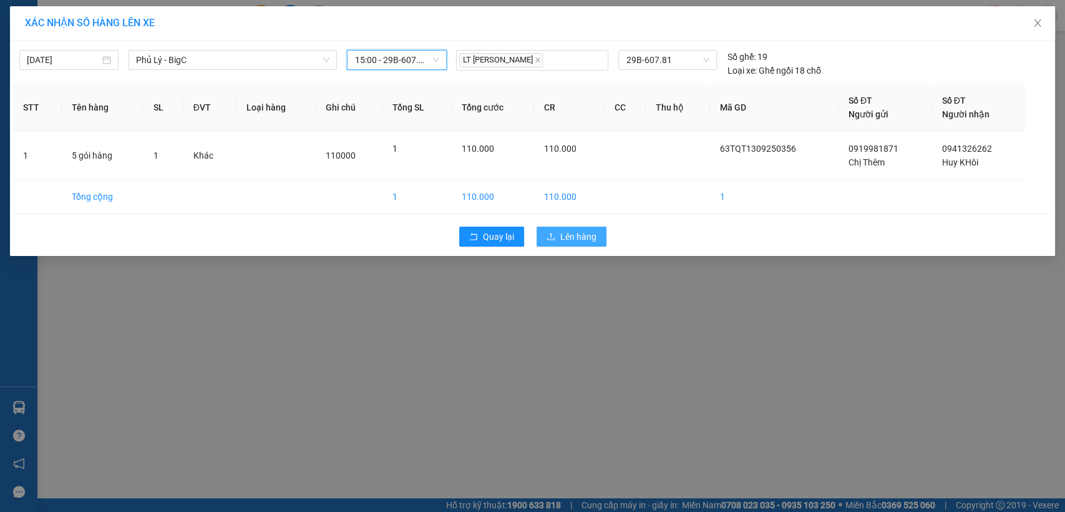
click at [559, 236] on button "Lên hàng" at bounding box center [572, 237] width 70 height 20
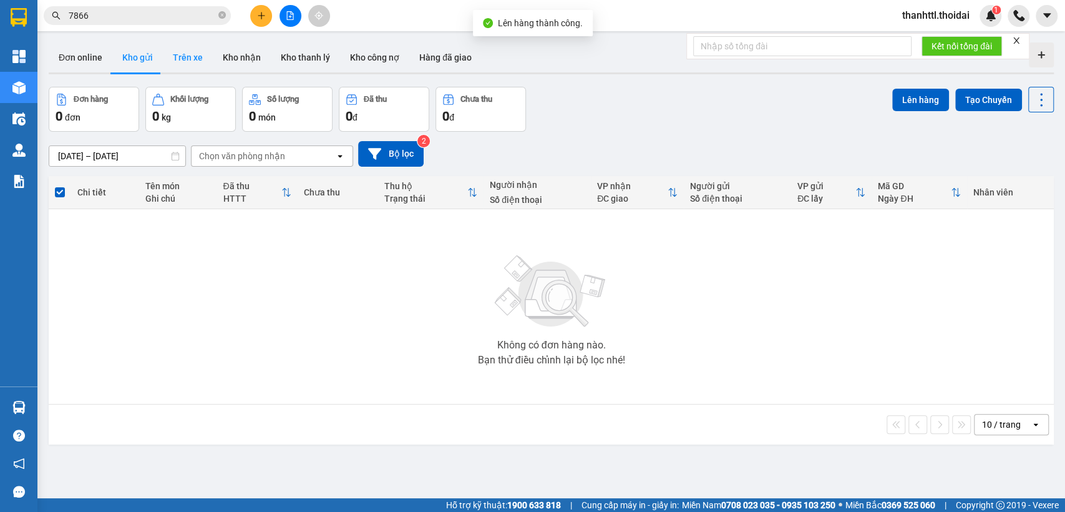
click at [185, 57] on button "Trên xe" at bounding box center [188, 57] width 50 height 30
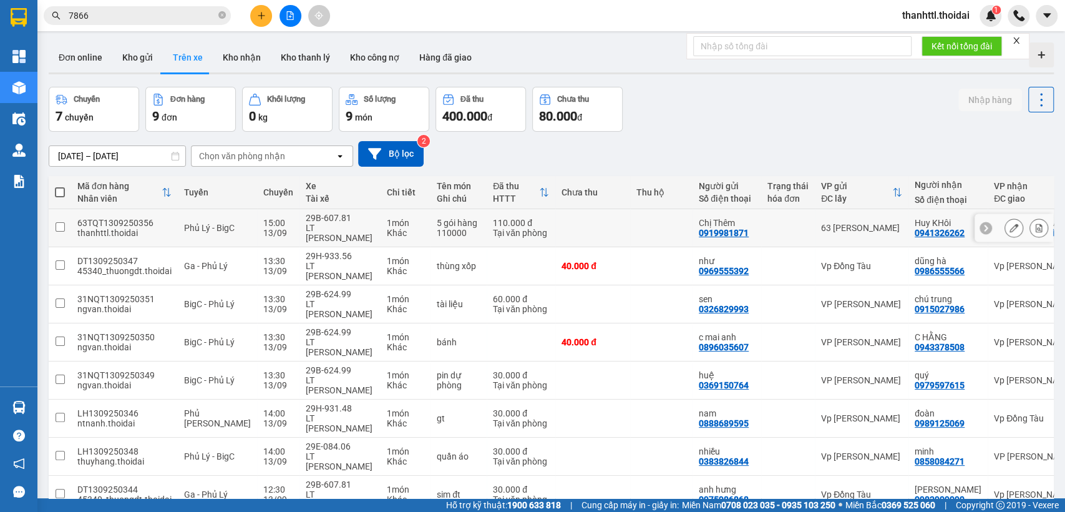
click at [437, 228] on div "110000" at bounding box center [459, 233] width 44 height 10
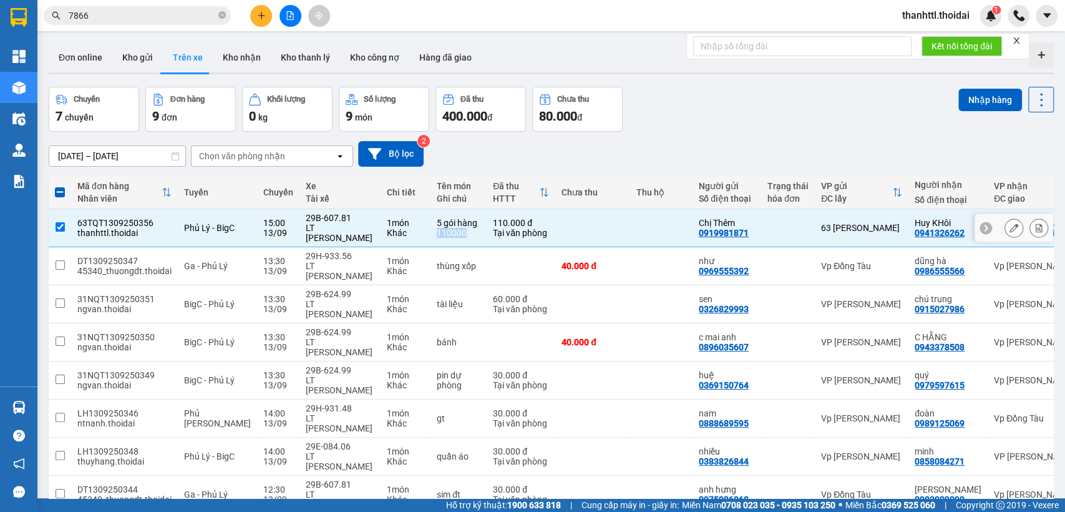
drag, startPoint x: 419, startPoint y: 227, endPoint x: 445, endPoint y: 233, distance: 26.3
click at [445, 233] on td "5 gói hàng 110000" at bounding box center [459, 228] width 56 height 38
checkbox input "false"
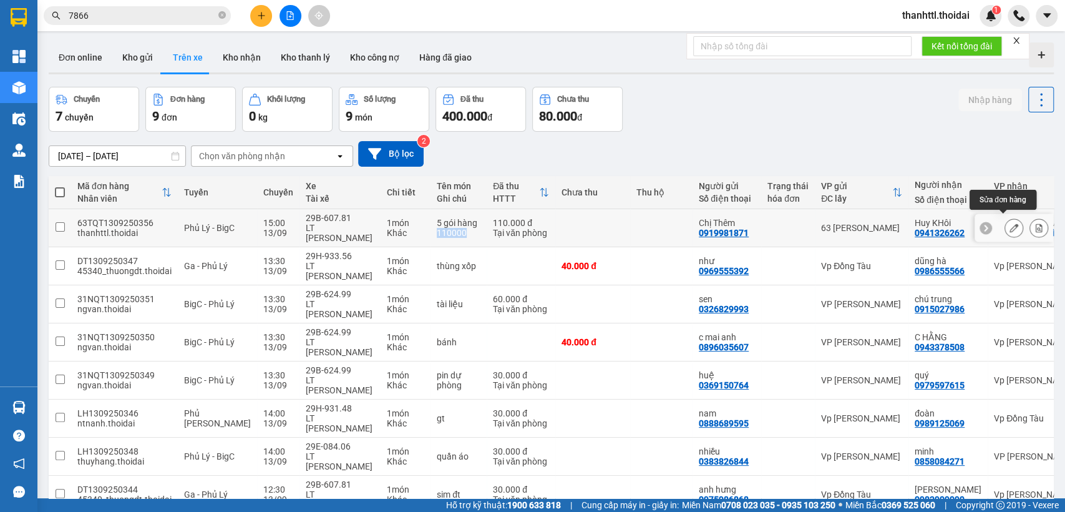
click at [1010, 223] on icon at bounding box center [1014, 227] width 9 height 9
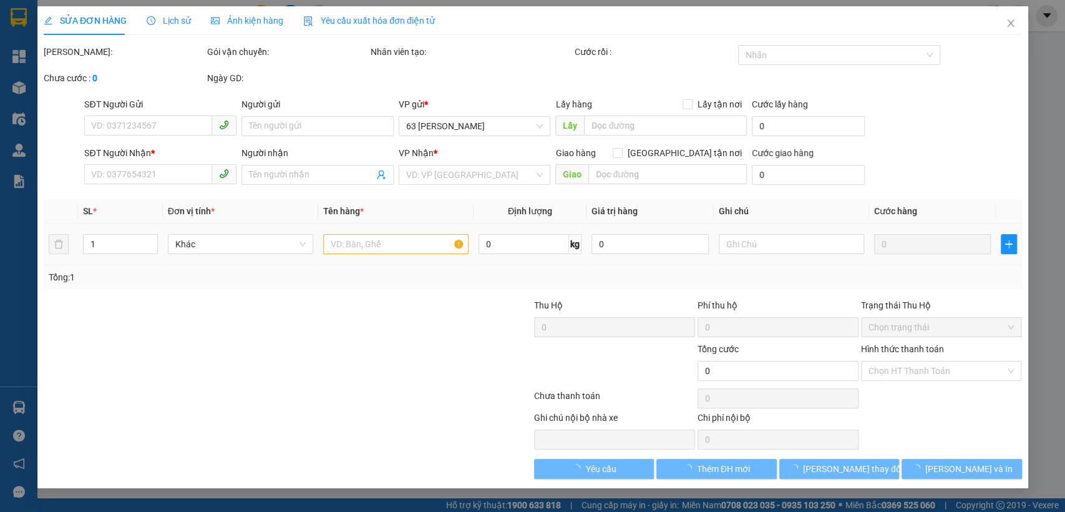
type input "0919981871"
type input "Chị Thêm"
type input "0941326262"
type input "Huy KHôi"
checkbox input "true"
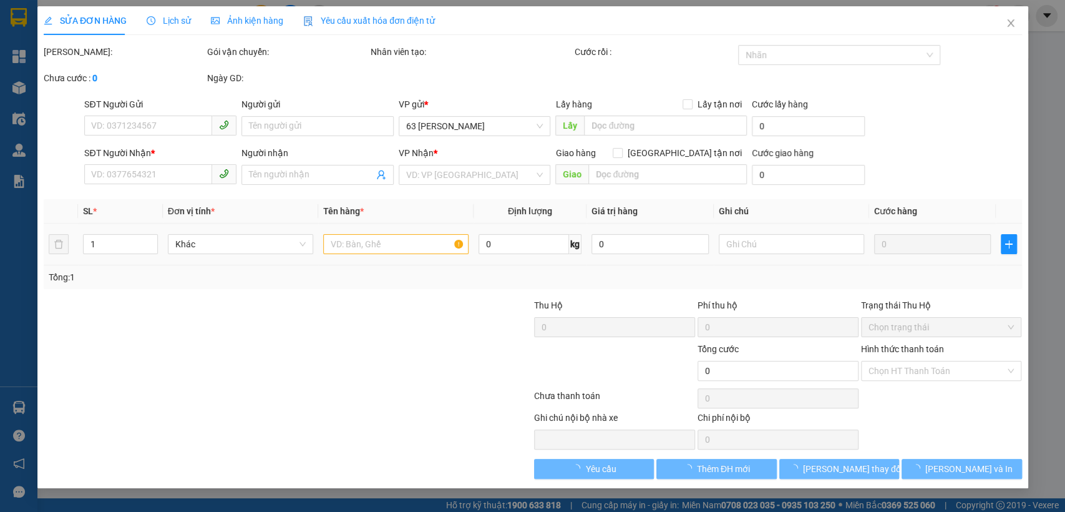
type input "Cv Hoà Bình"
type input "110.000"
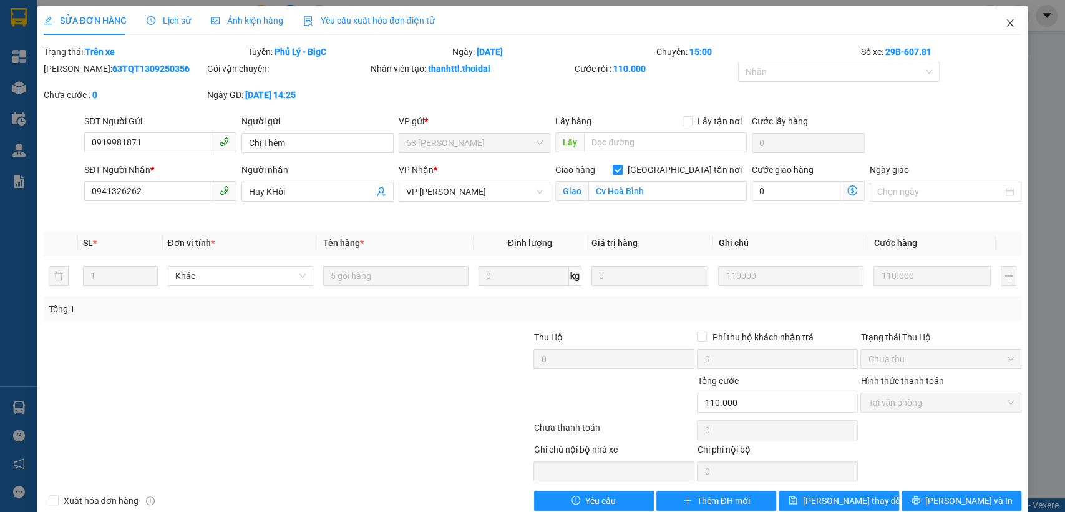
click at [1007, 20] on icon "close" at bounding box center [1010, 22] width 7 height 7
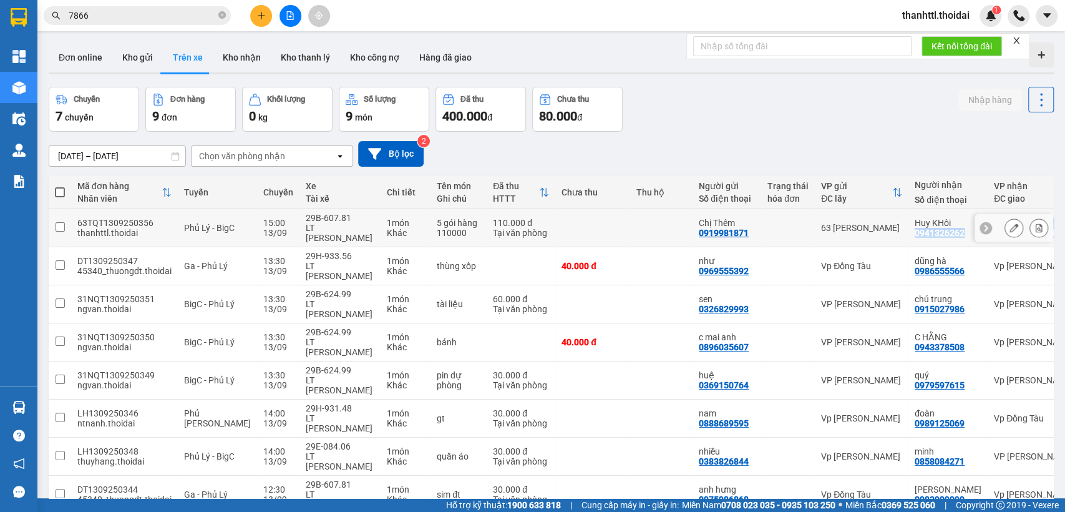
drag, startPoint x: 894, startPoint y: 227, endPoint x: 1008, endPoint y: 226, distance: 114.8
click at [1008, 226] on tr "63TQT1309250356 thanhttl.thoidai Phủ Lý - BigC 15:00 13/09 29B-607.81 LT Lại Vă…" at bounding box center [588, 228] width 1078 height 38
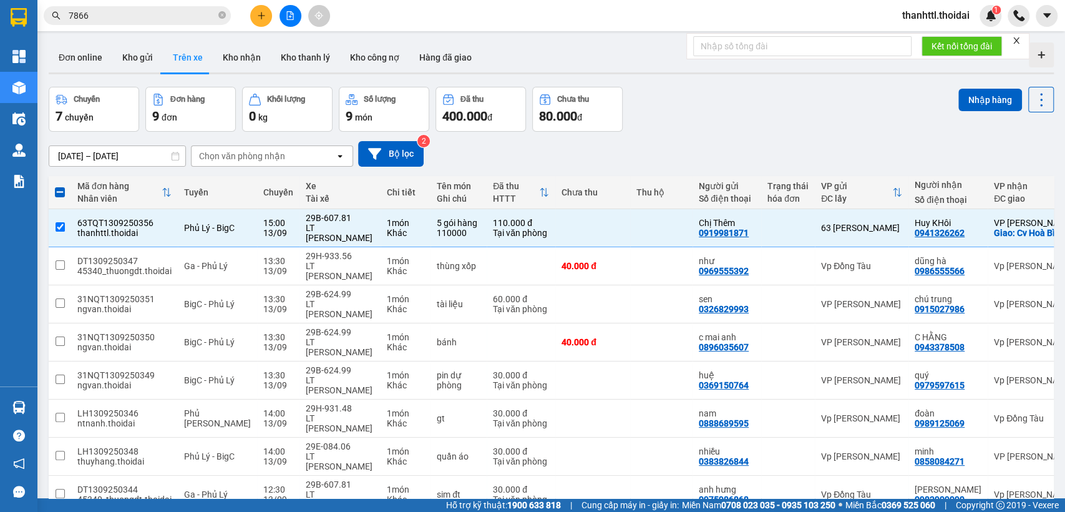
click at [903, 70] on div "Đơn online Kho gửi Trên xe Kho nhận Kho thanh lý Kho công nợ Hàng đã giao" at bounding box center [551, 58] width 1005 height 33
drag, startPoint x: 892, startPoint y: 227, endPoint x: 930, endPoint y: 227, distance: 38.7
click at [930, 227] on td "Huy KHôi 0941326262" at bounding box center [948, 228] width 79 height 38
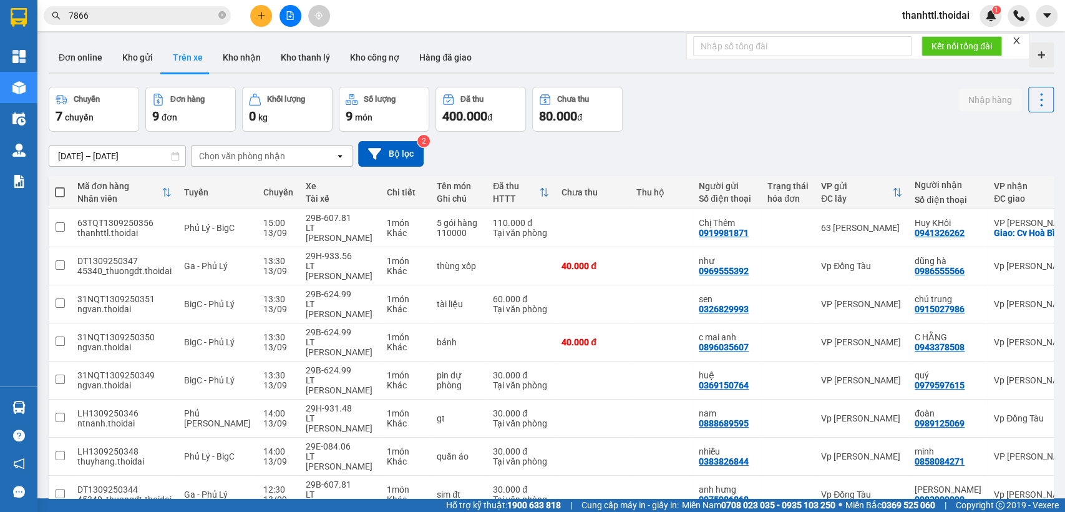
click at [809, 98] on div "Chuyến 7 chuyến Đơn hàng 9 đơn Khối lượng 0 kg Số lượng 9 món Đã thu 400.000 đ …" at bounding box center [551, 109] width 1005 height 45
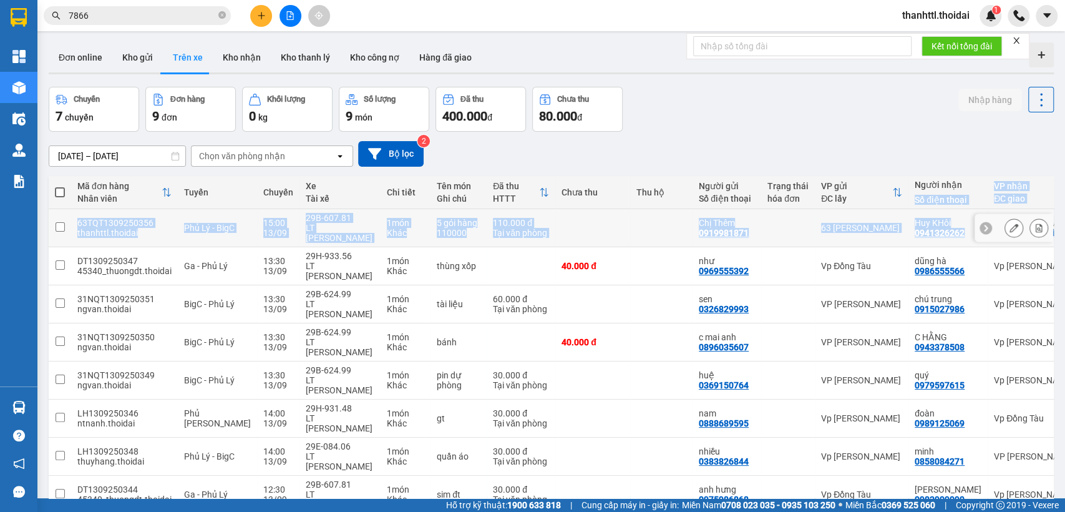
drag, startPoint x: 889, startPoint y: 207, endPoint x: 911, endPoint y: 179, distance: 35.5
click at [920, 233] on table "Mã đơn hàng Nhân viên Tuyến Chuyến Xe Tài xế Chi tiết Tên món Ghi chú Đã thu HT…" at bounding box center [588, 364] width 1078 height 376
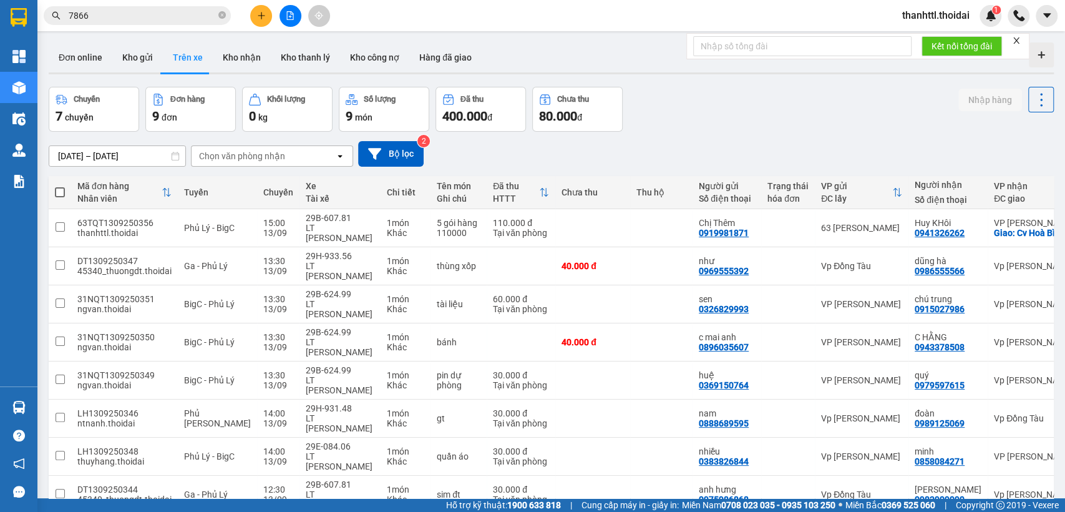
click at [869, 128] on div "Chuyến 7 chuyến Đơn hàng 9 đơn Khối lượng 0 kg Số lượng 9 món Đã thu 400.000 đ …" at bounding box center [551, 109] width 1005 height 45
drag, startPoint x: 886, startPoint y: 215, endPoint x: 943, endPoint y: 232, distance: 59.8
click at [943, 232] on tr "63TQT1309250356 thanhttl.thoidai Phủ Lý - BigC 15:00 13/09 29B-607.81 LT Lại Vă…" at bounding box center [588, 228] width 1078 height 38
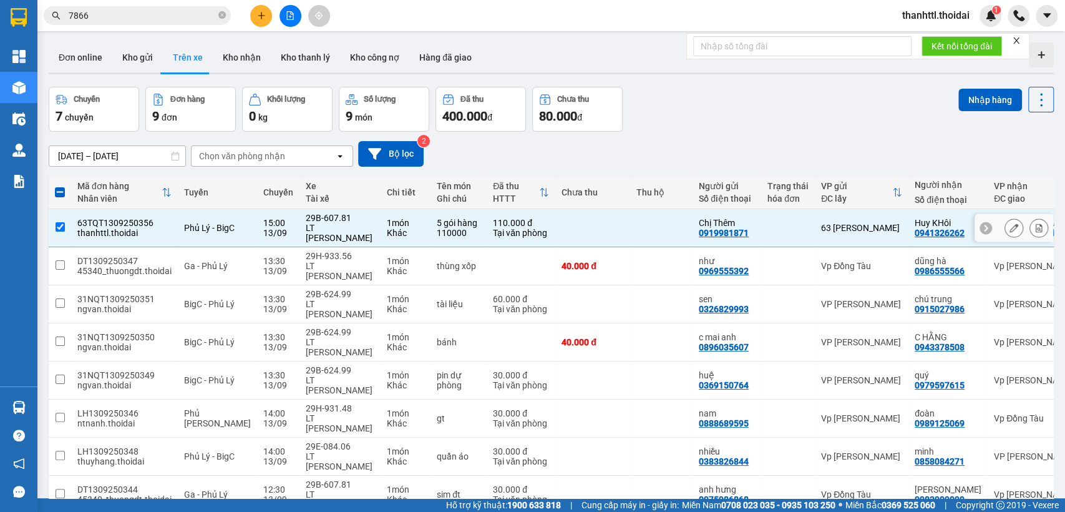
copy tr "63 Trần Quang Tặng Huy KHôi 0941326262"
click at [56, 224] on input "checkbox" at bounding box center [60, 226] width 9 height 9
checkbox input "false"
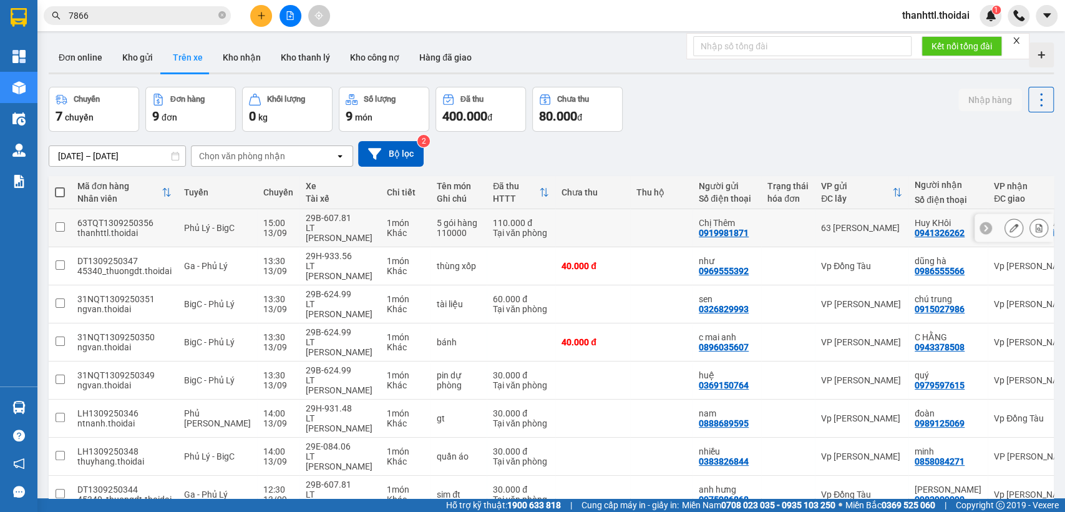
copy tr "63 Trần Quang Tặng Huy KHôi 0941326262"
click at [937, 111] on div "Chuyến 7 chuyến Đơn hàng 9 đơn Khối lượng 0 kg Số lượng 9 món Đã thu 400.000 đ …" at bounding box center [551, 109] width 1005 height 45
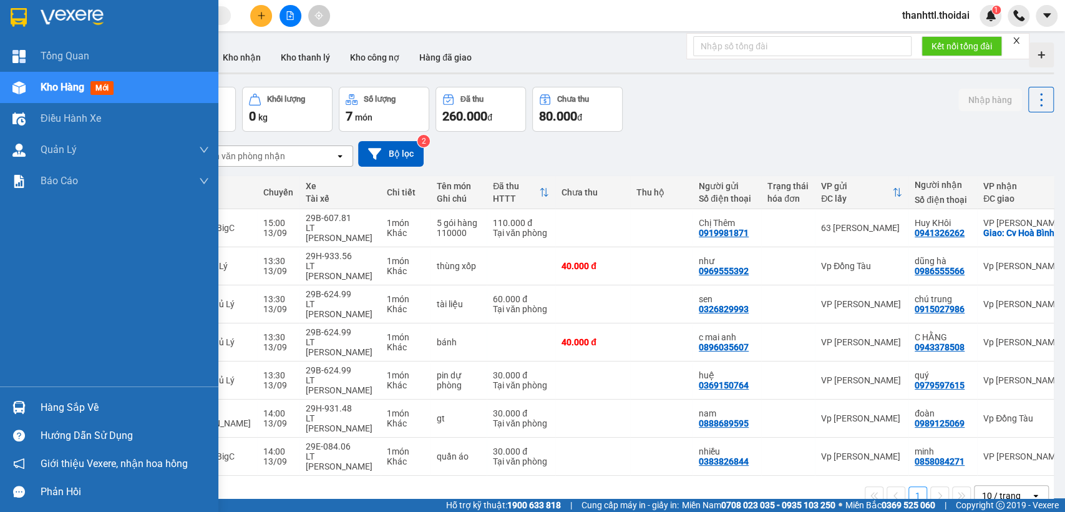
click at [44, 401] on div "Hàng sắp về" at bounding box center [125, 407] width 168 height 19
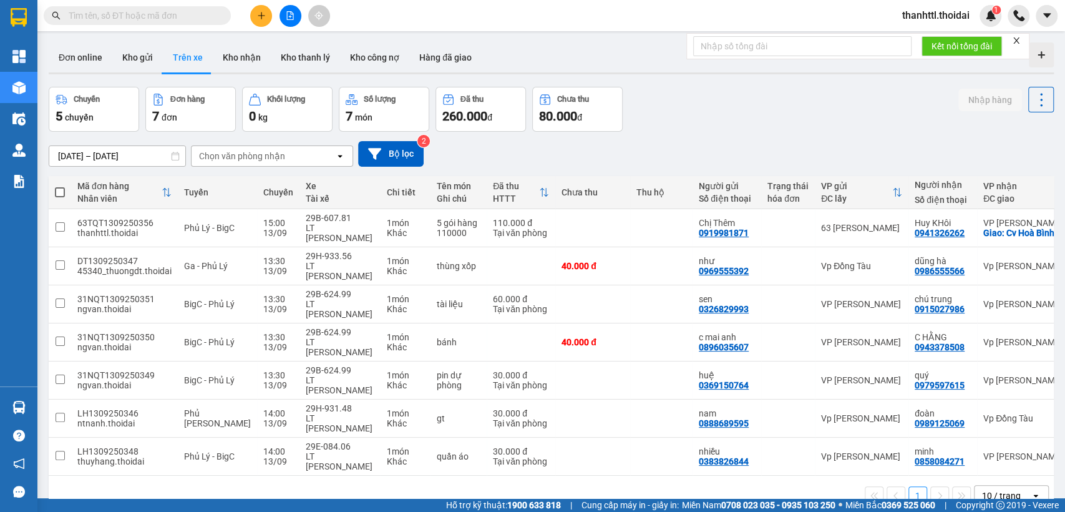
click at [709, 129] on section "Kết quả tìm kiếm ( 0 ) Bộ lọc No Data thanhttl.thoidai 1 Tổng Quan Kho hàng mới…" at bounding box center [532, 256] width 1065 height 512
click at [758, 114] on div "Chuyến 5 chuyến Đơn hàng 7 đơn Khối lượng 0 kg Số lượng 7 món Đã thu 260.000 đ …" at bounding box center [551, 109] width 1005 height 45
